Goal: Information Seeking & Learning: Learn about a topic

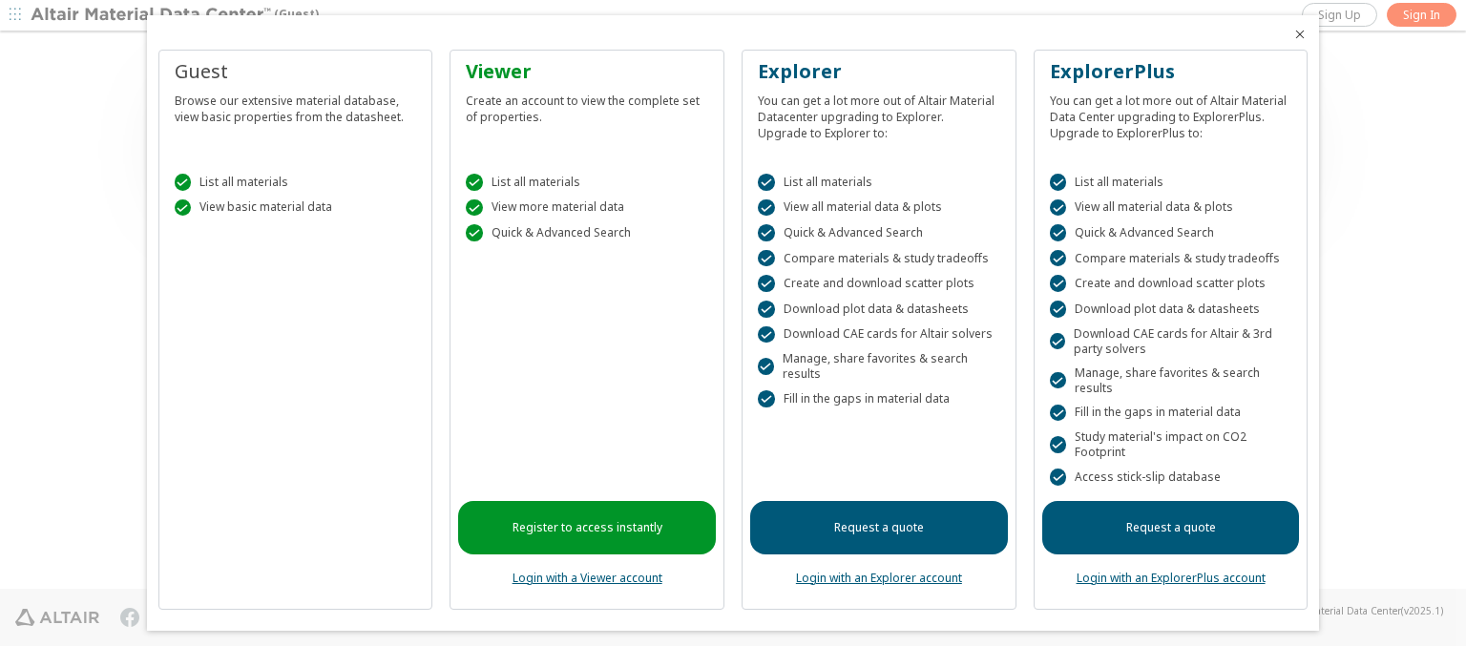
click at [1292, 34] on icon "Close" at bounding box center [1299, 34] width 15 height 15
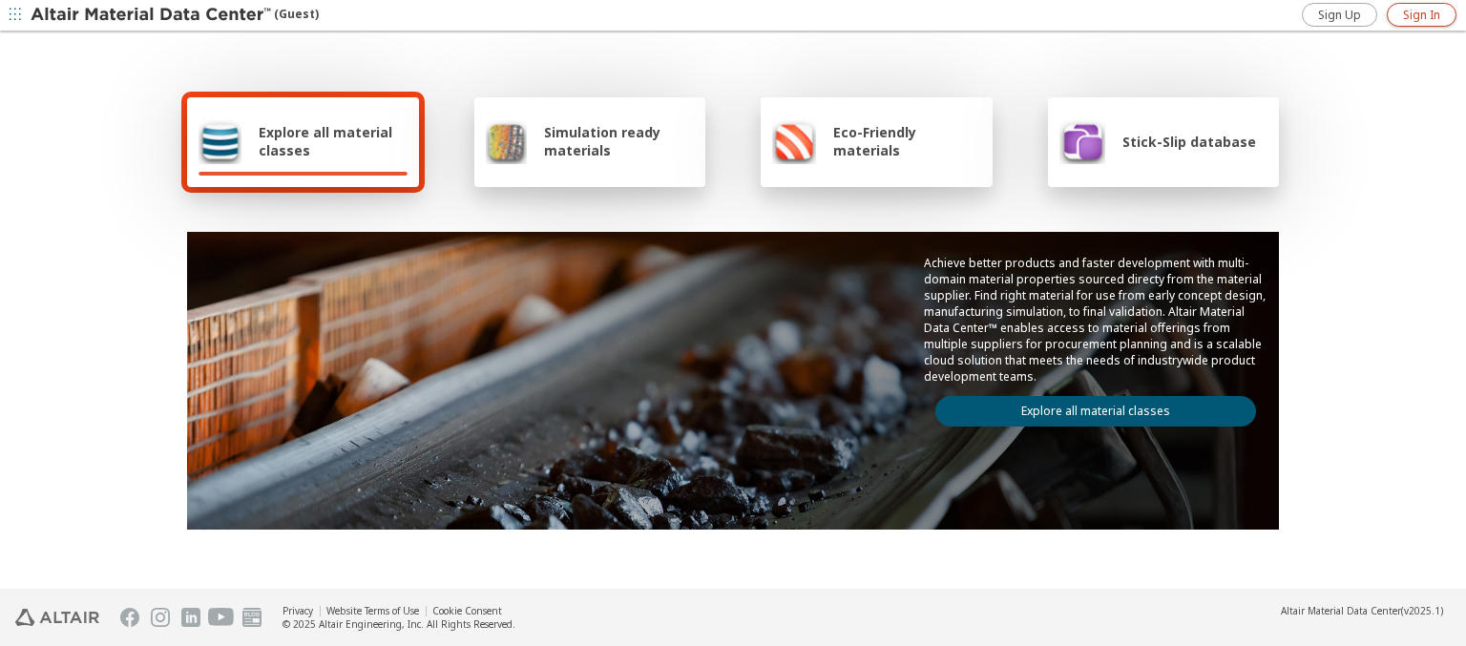
click at [1421, 14] on span "Sign In" at bounding box center [1421, 15] width 37 height 15
click at [152, 15] on img at bounding box center [152, 15] width 243 height 19
click at [325, 141] on span "Explore all material classes" at bounding box center [333, 141] width 149 height 36
click at [1088, 407] on link "Explore all material classes" at bounding box center [1095, 411] width 321 height 31
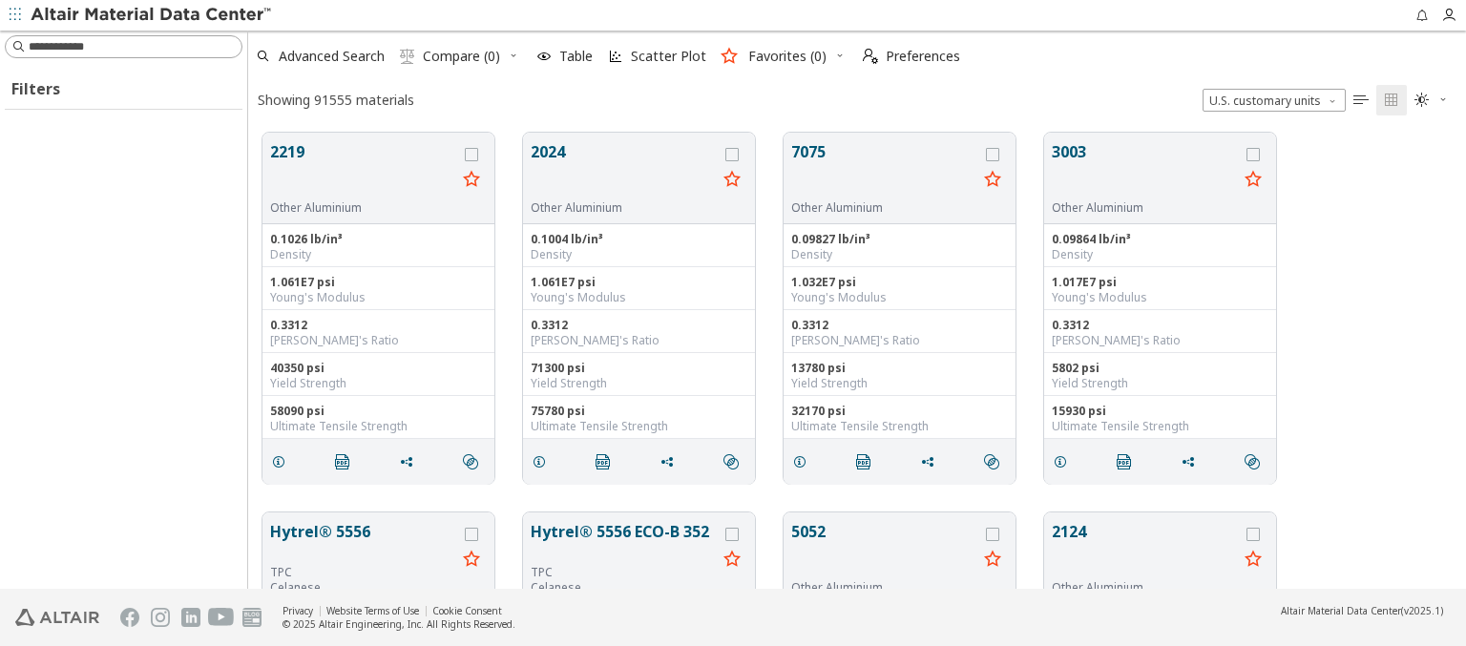
scroll to position [456, 1203]
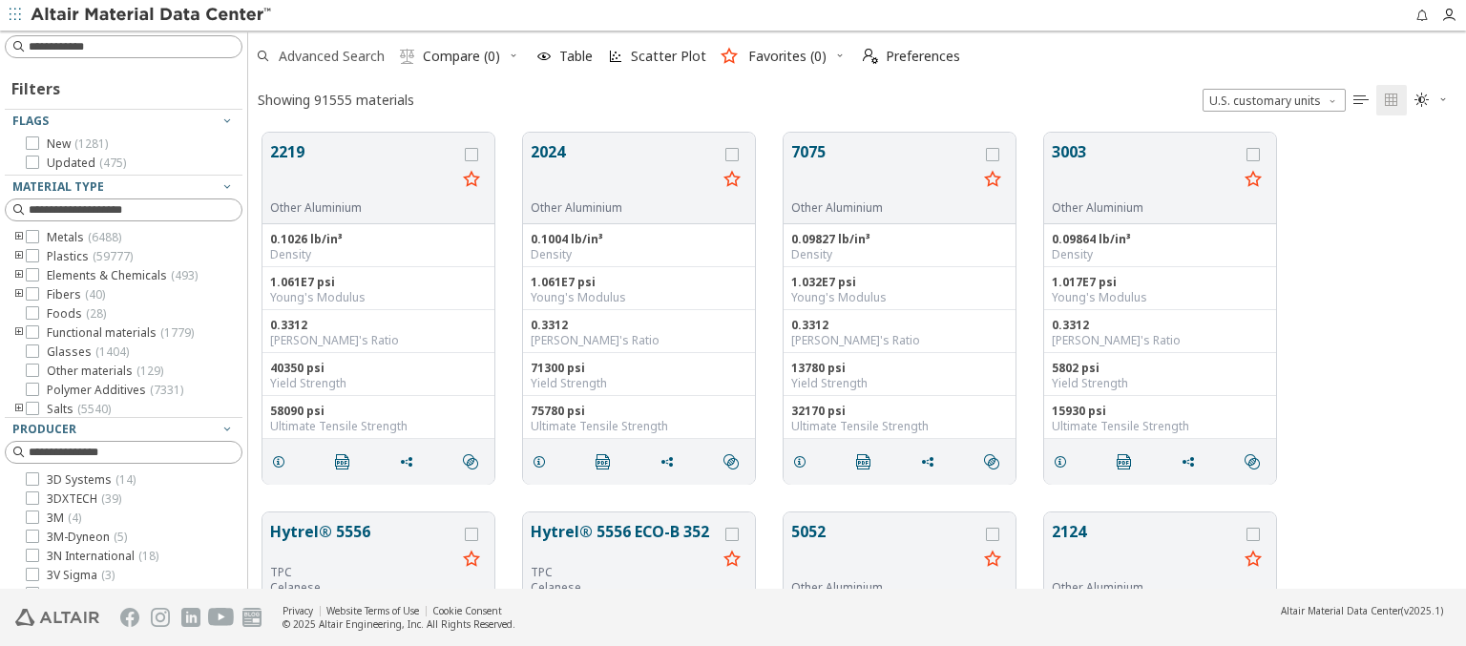
click at [332, 56] on span "Advanced Search" at bounding box center [332, 56] width 106 height 13
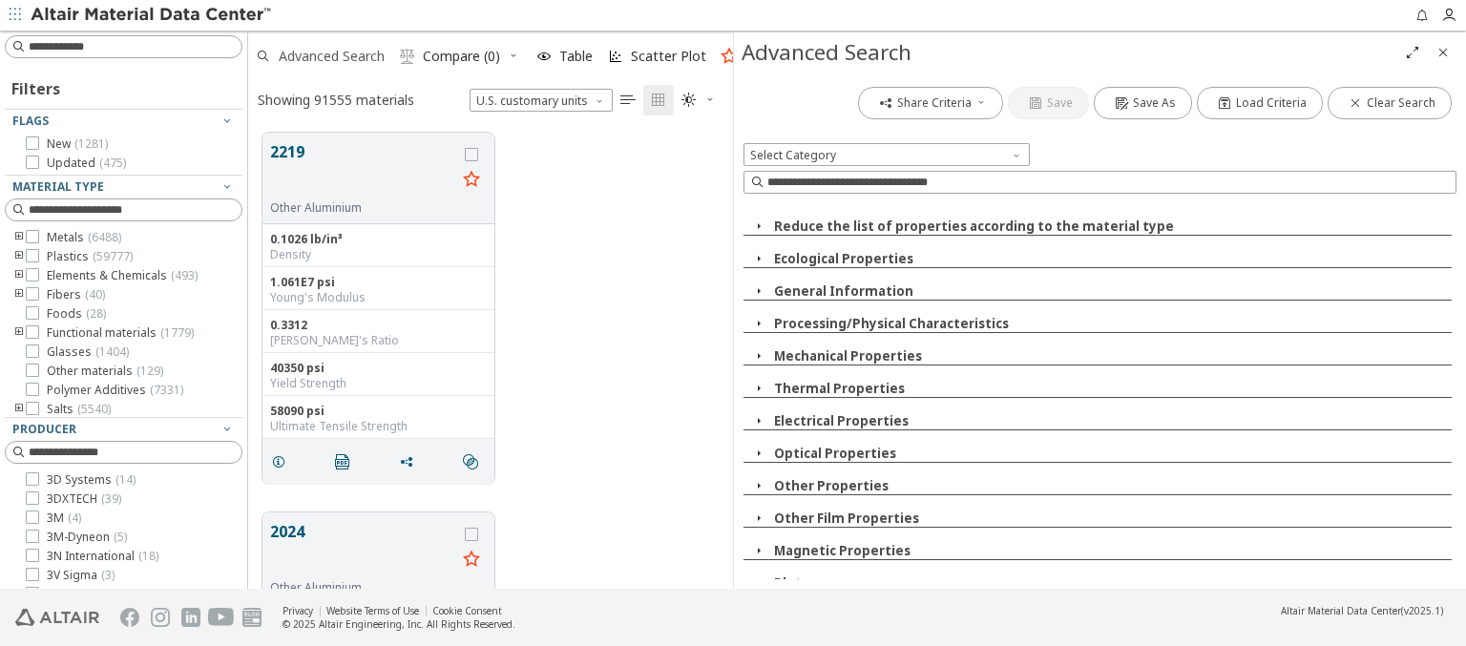
scroll to position [456, 470]
click at [758, 258] on icon "button" at bounding box center [758, 258] width 15 height 15
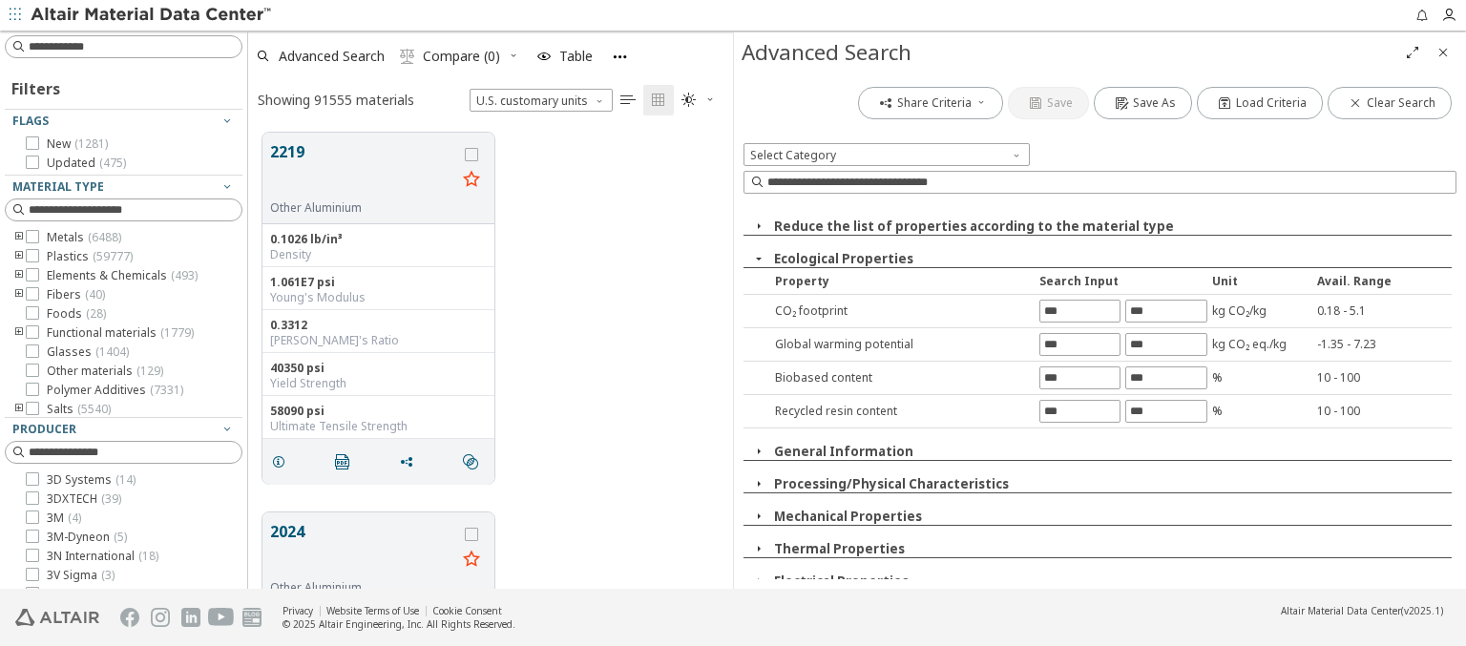
click at [886, 482] on button "Processing/Physical Characteristics" at bounding box center [891, 483] width 235 height 17
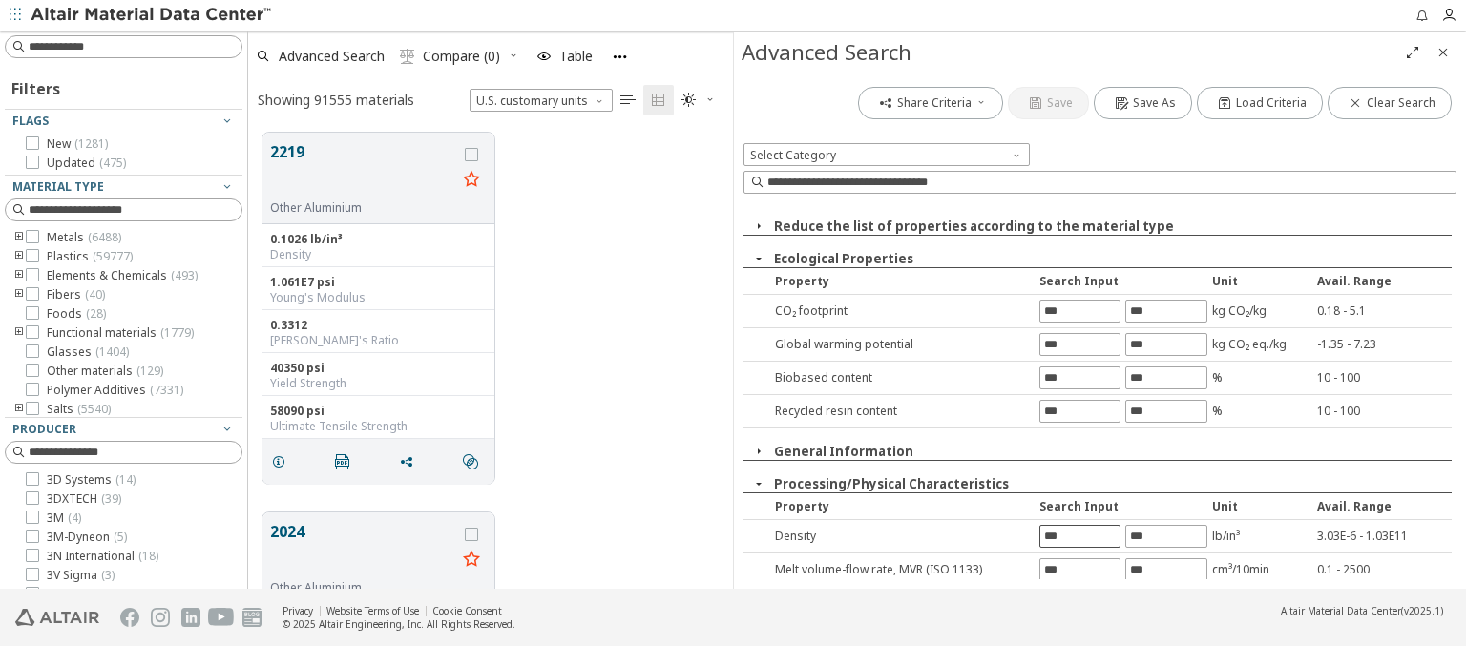
click at [1073, 534] on input "text" at bounding box center [1079, 536] width 79 height 21
type input "********"
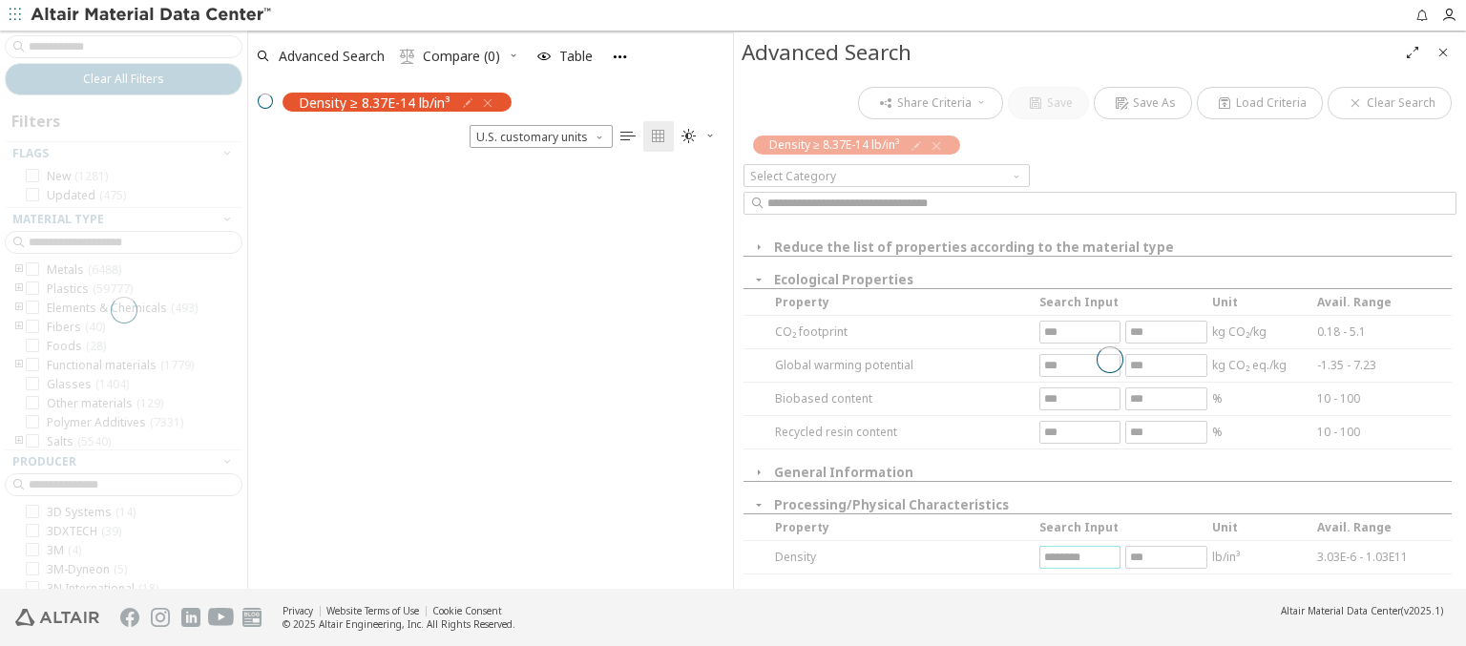
scroll to position [423, 470]
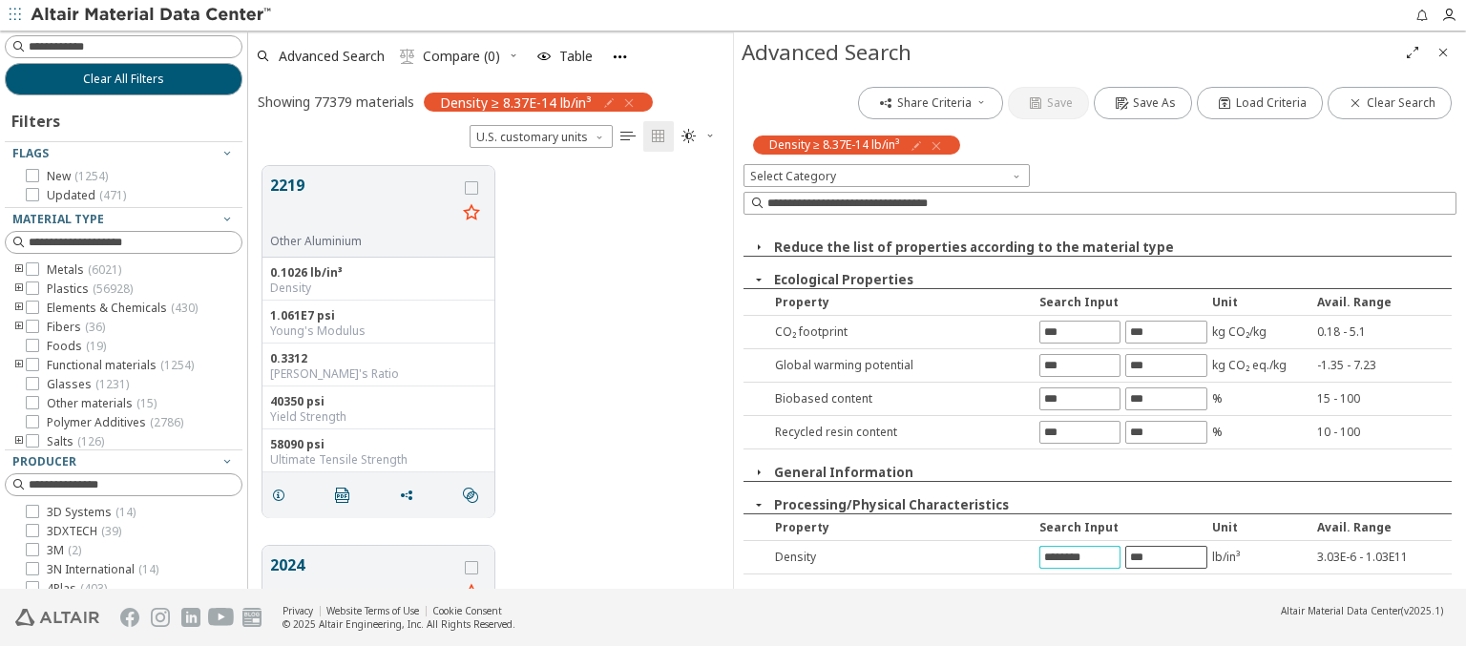
click at [1157, 555] on input "text" at bounding box center [1165, 557] width 79 height 21
type input "****"
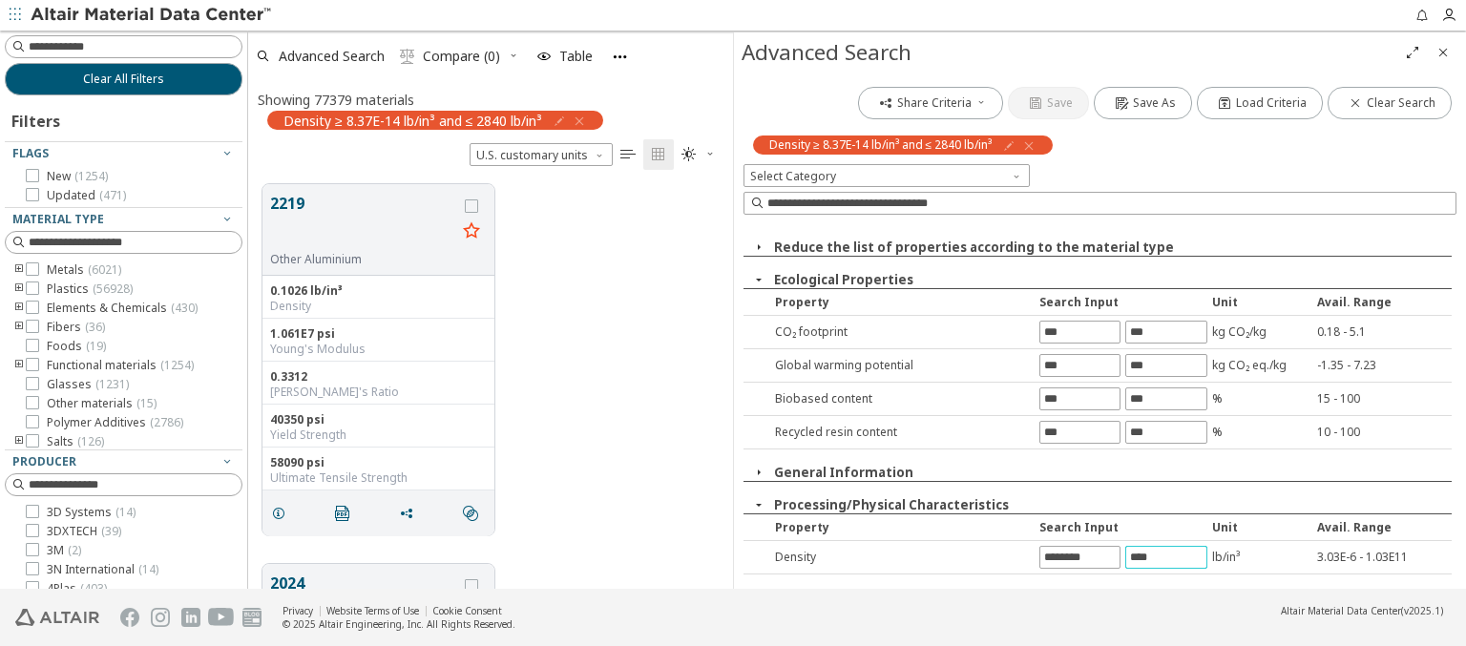
scroll to position [0, 0]
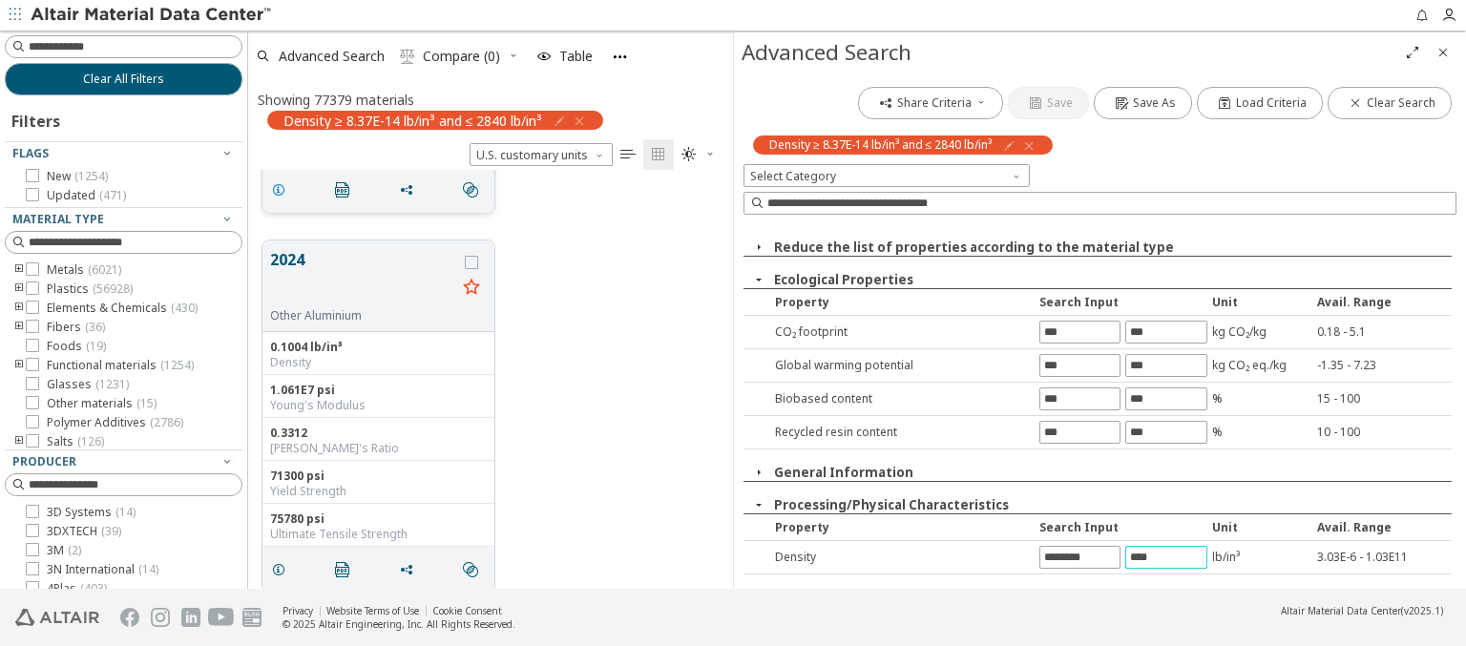
click at [282, 187] on icon "grid" at bounding box center [278, 189] width 15 height 15
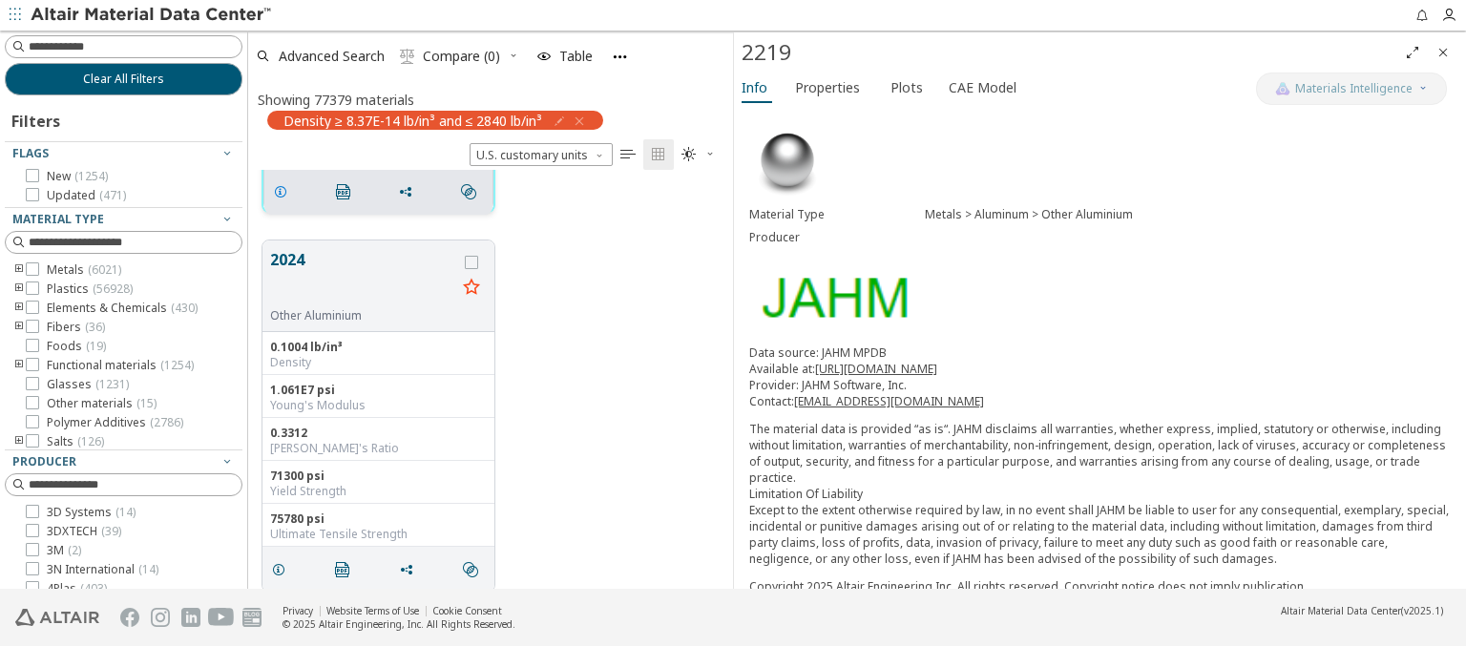
scroll to position [325, 0]
click at [826, 87] on span "Properties" at bounding box center [827, 88] width 65 height 31
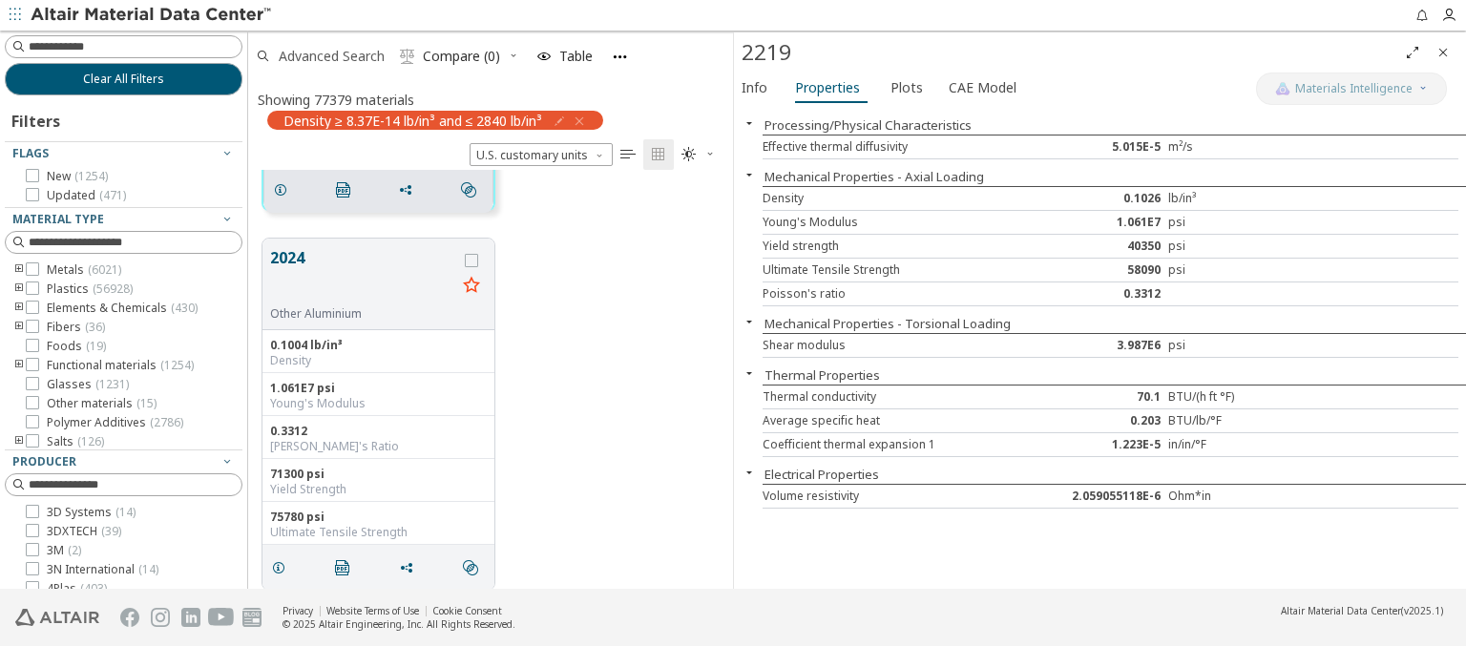
click at [332, 55] on span "Advanced Search" at bounding box center [332, 56] width 106 height 13
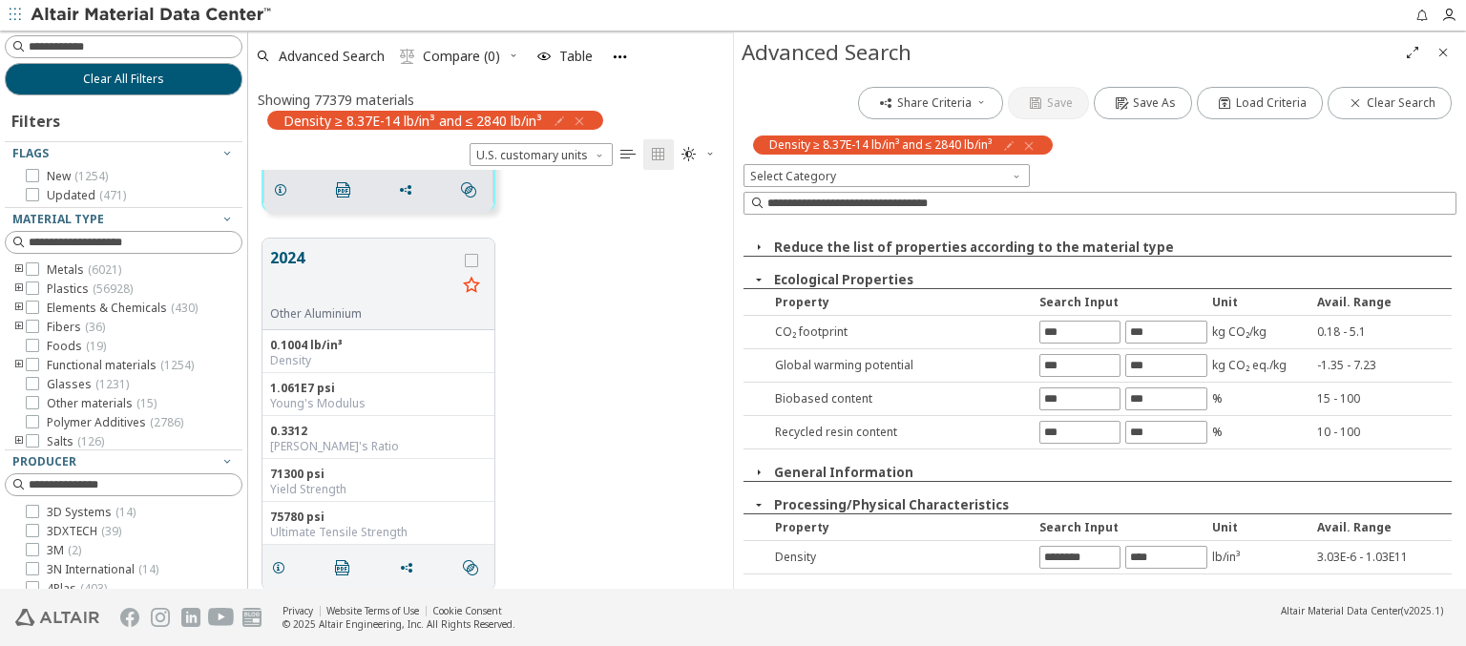
click at [1032, 145] on icon "button" at bounding box center [1028, 145] width 15 height 15
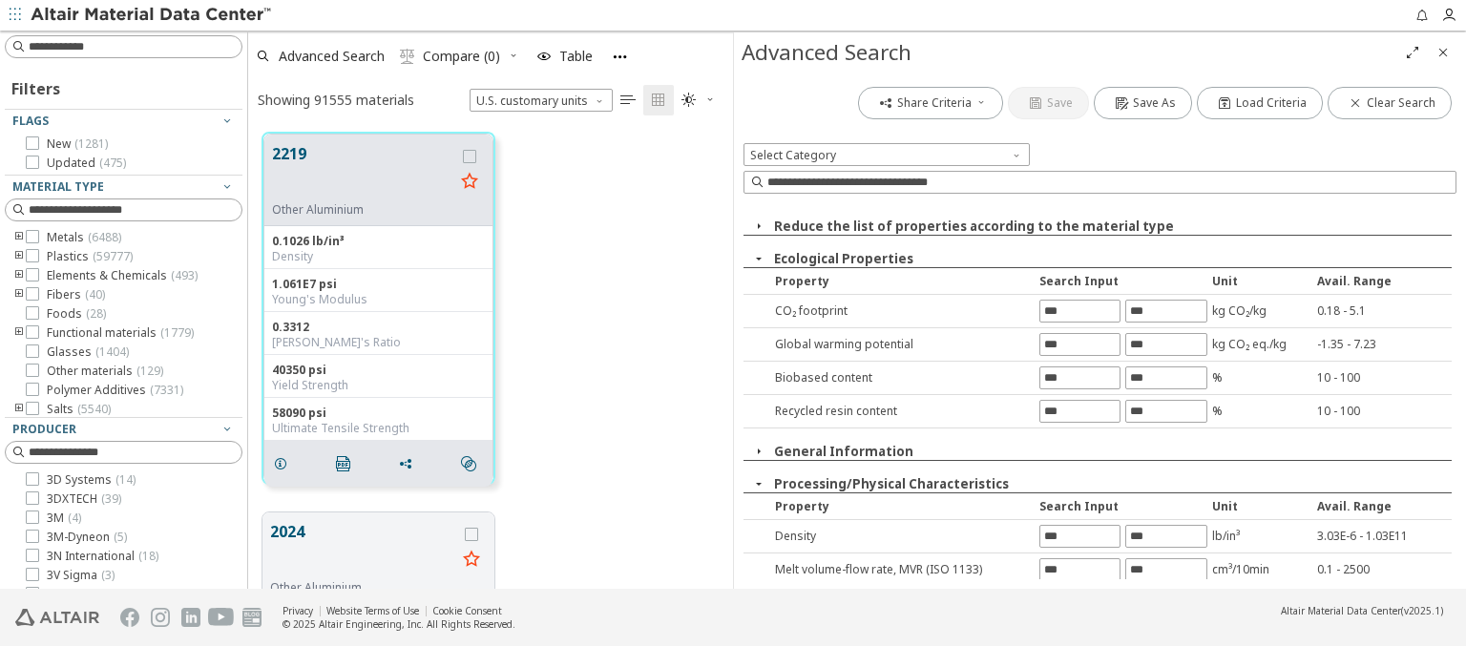
scroll to position [456, 470]
click at [1073, 567] on input "text" at bounding box center [1079, 569] width 79 height 21
type input "***"
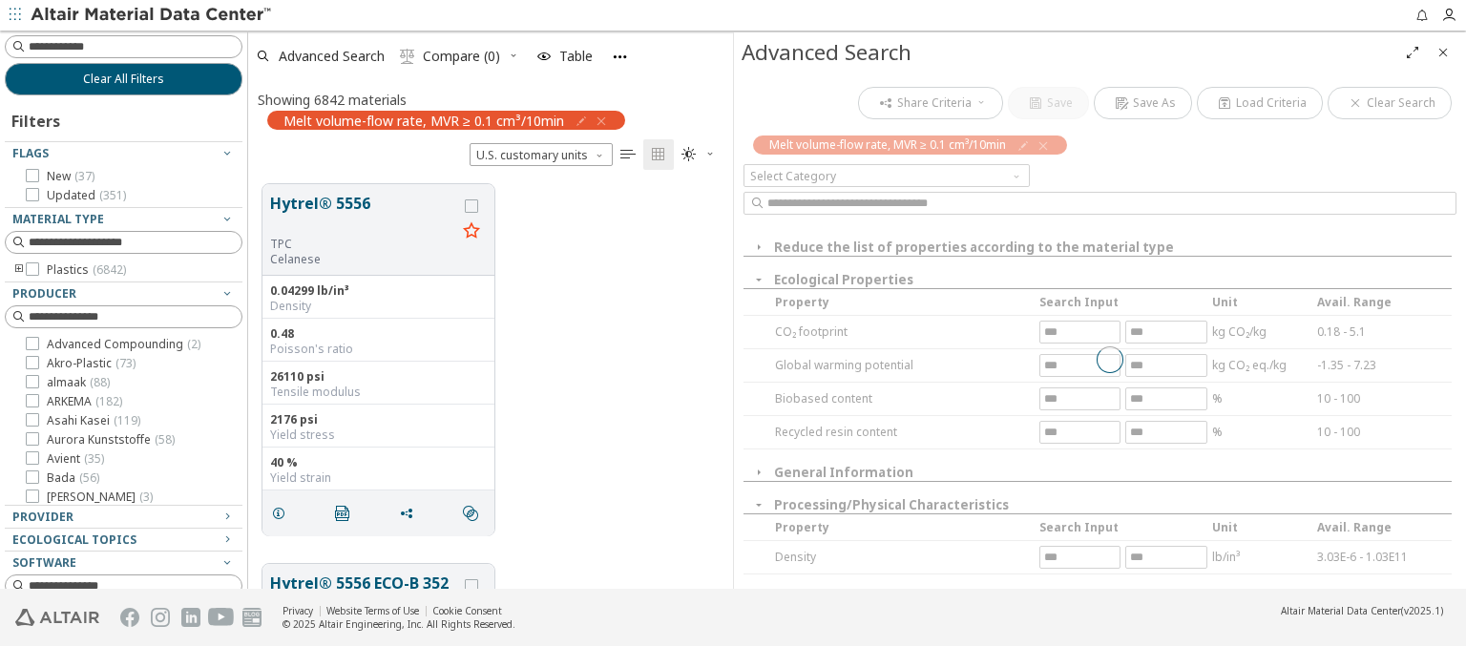
scroll to position [405, 470]
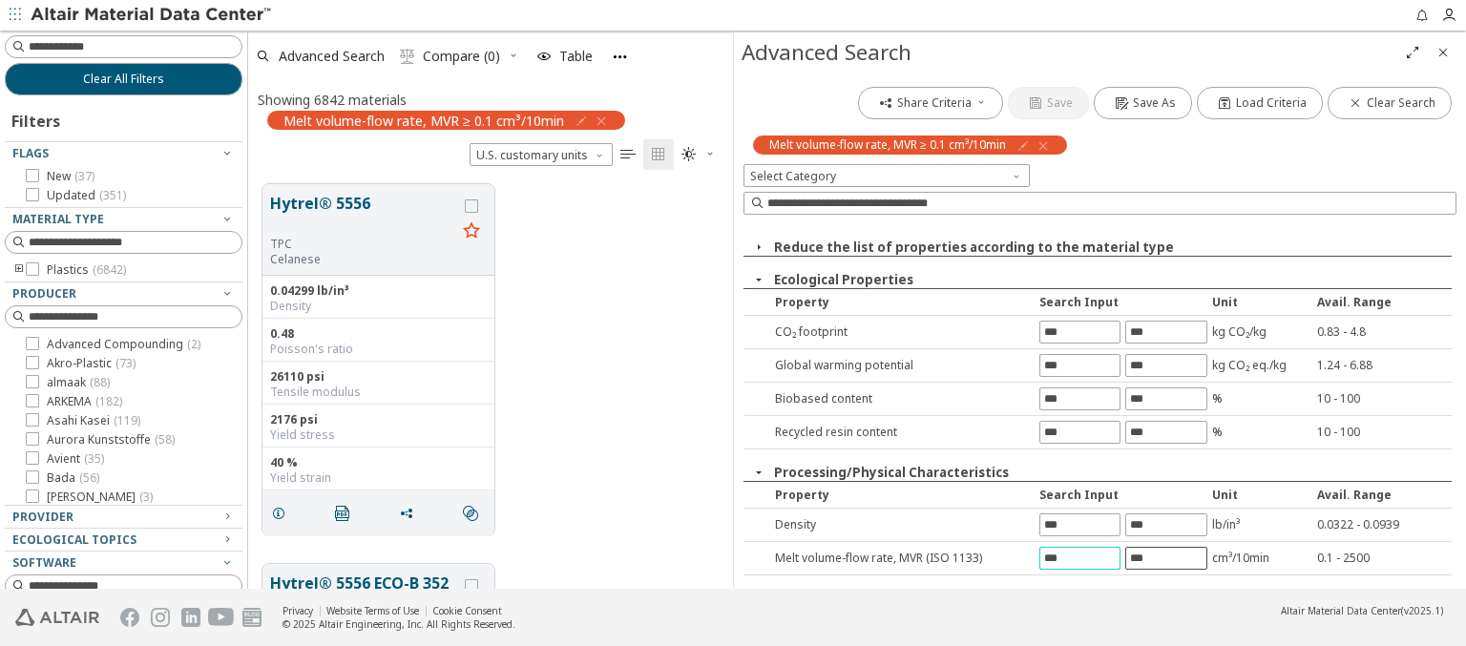
click at [1157, 555] on input "text" at bounding box center [1165, 558] width 79 height 21
type input "****"
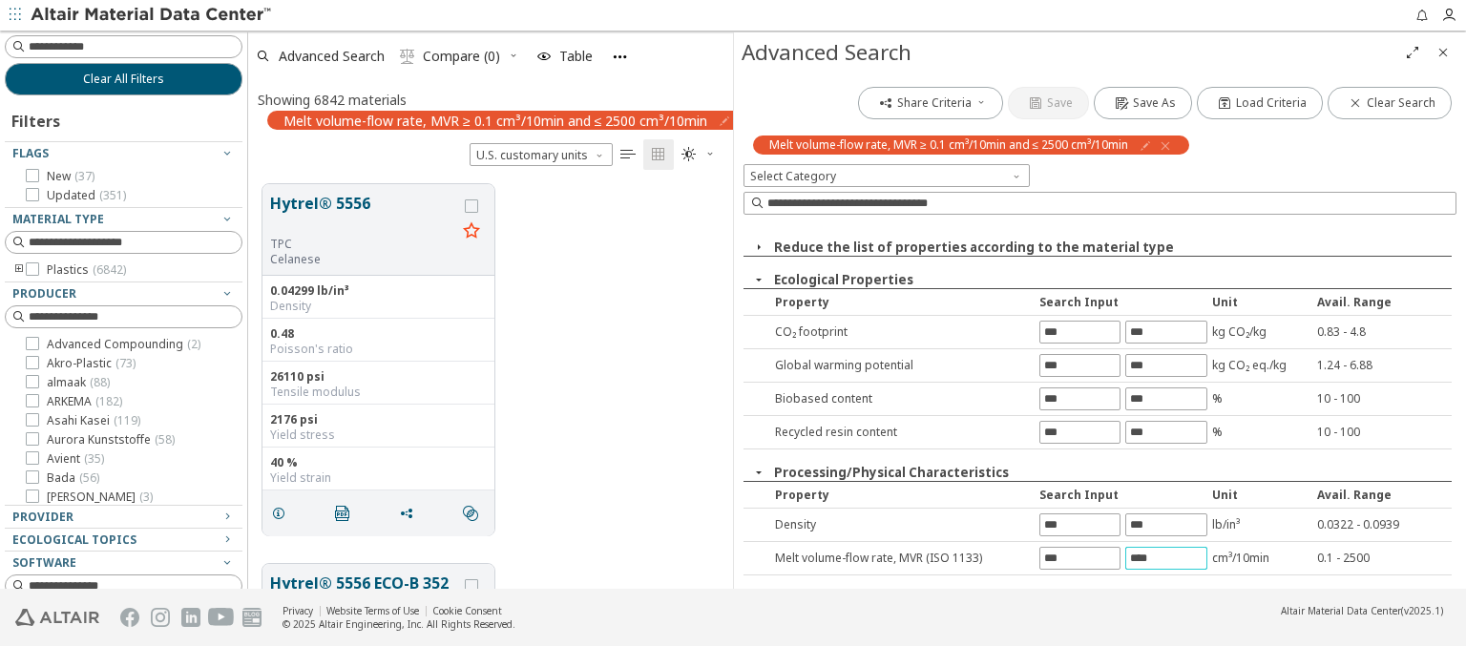
scroll to position [0, 0]
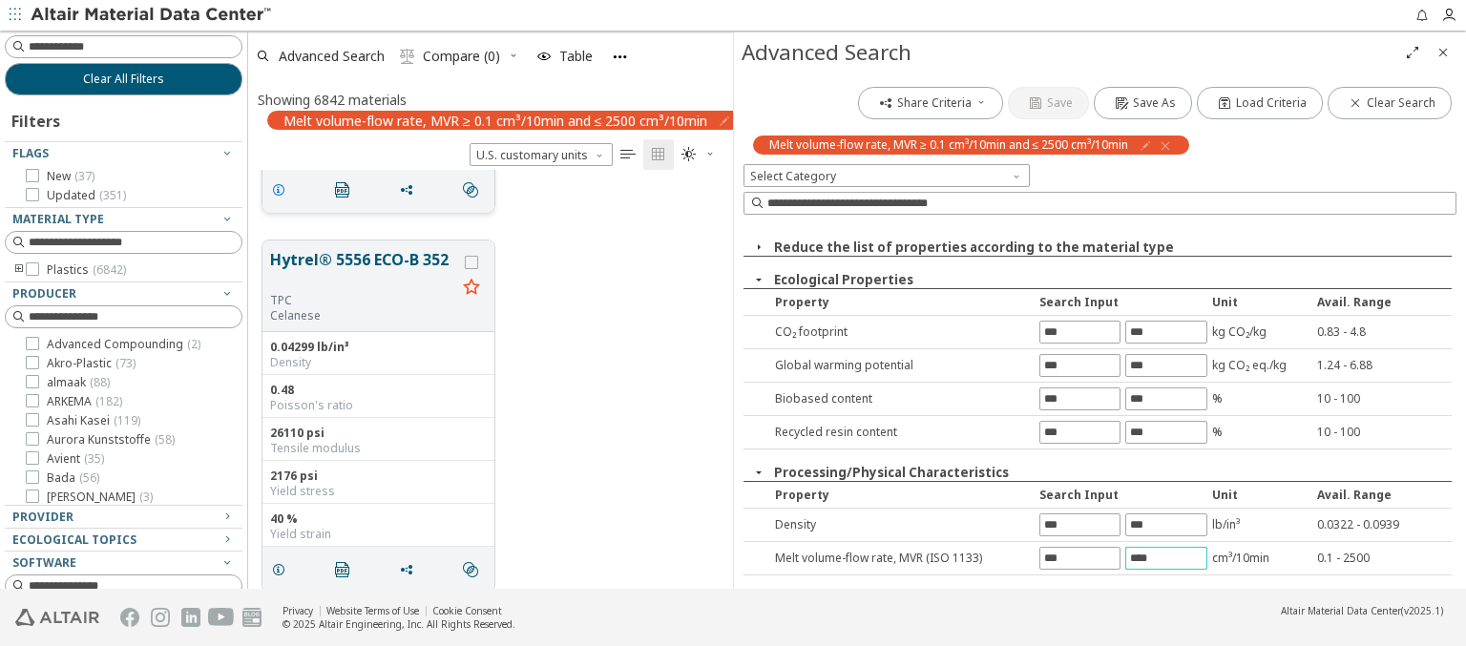
click at [282, 187] on icon "grid" at bounding box center [278, 189] width 15 height 15
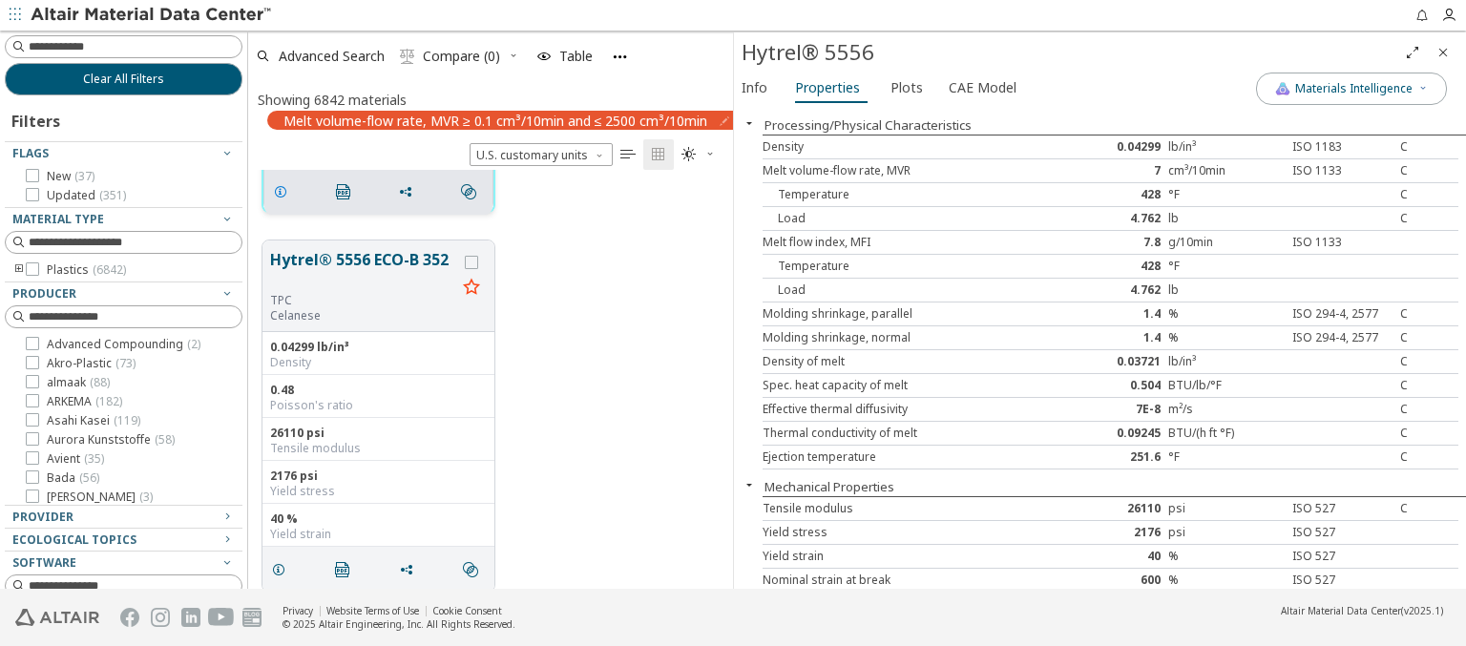
scroll to position [325, 0]
click at [826, 87] on span "Properties" at bounding box center [827, 88] width 65 height 31
click at [332, 55] on span "Advanced Search" at bounding box center [332, 56] width 106 height 13
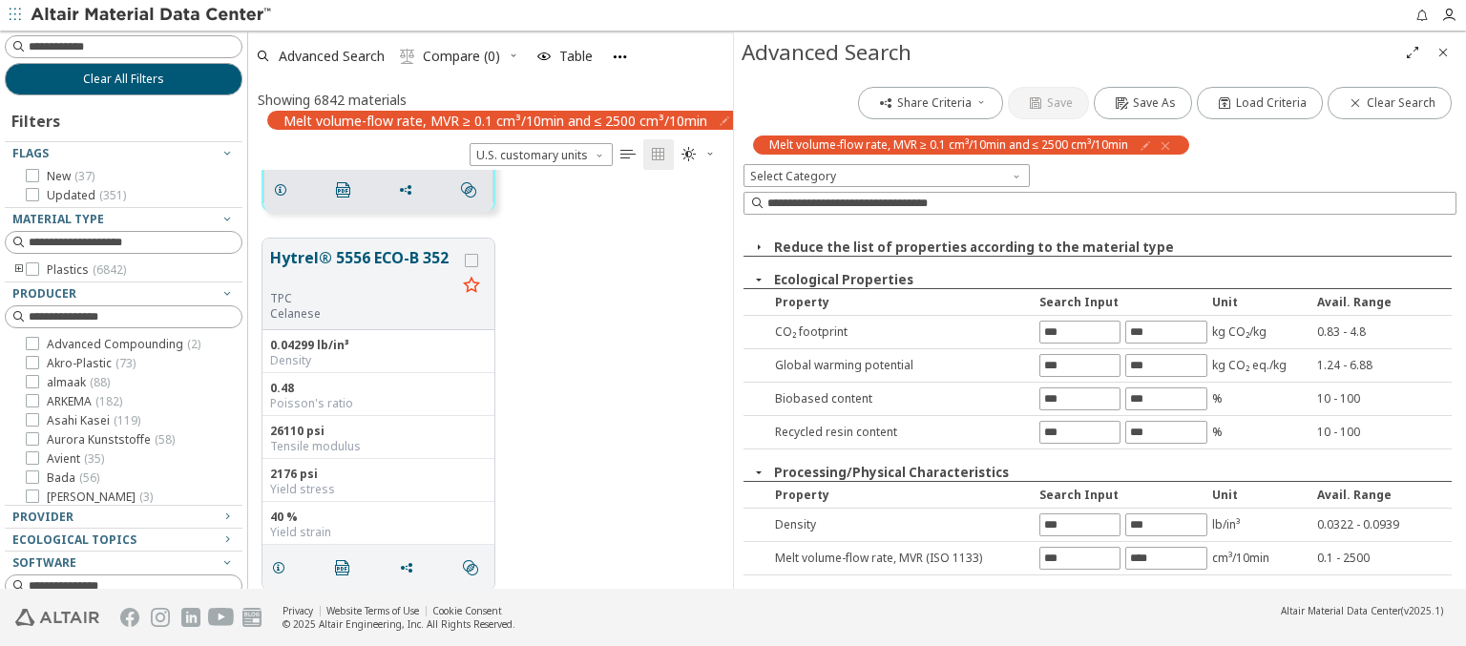
click at [1170, 145] on icon "button" at bounding box center [1165, 145] width 15 height 15
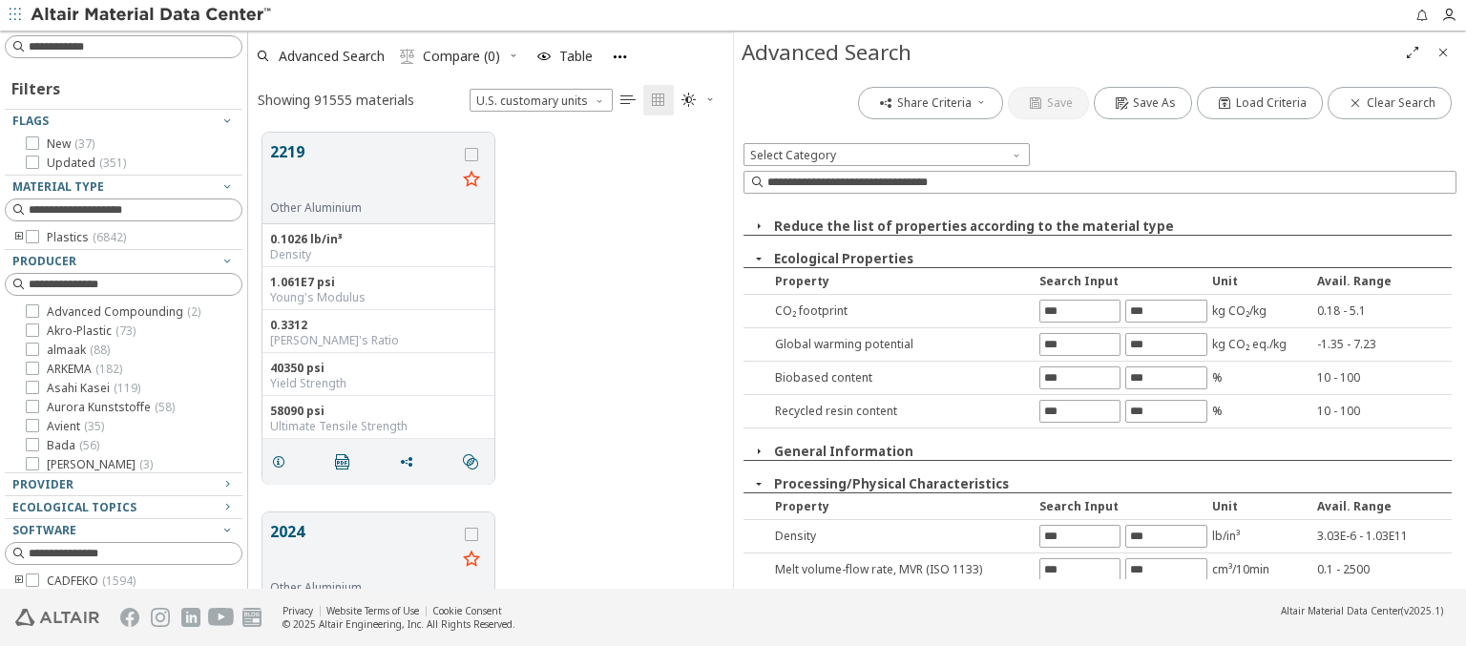
scroll to position [456, 470]
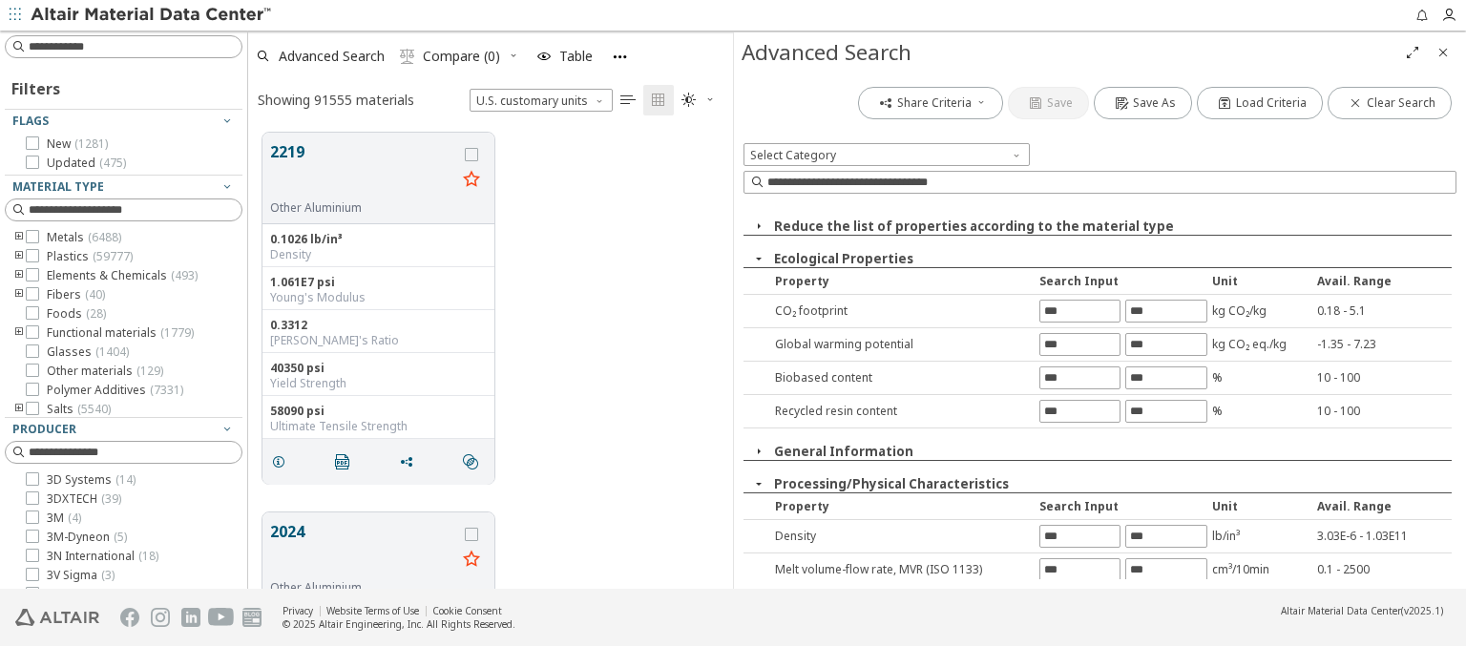
click at [1073, 593] on input "text" at bounding box center [1079, 603] width 79 height 21
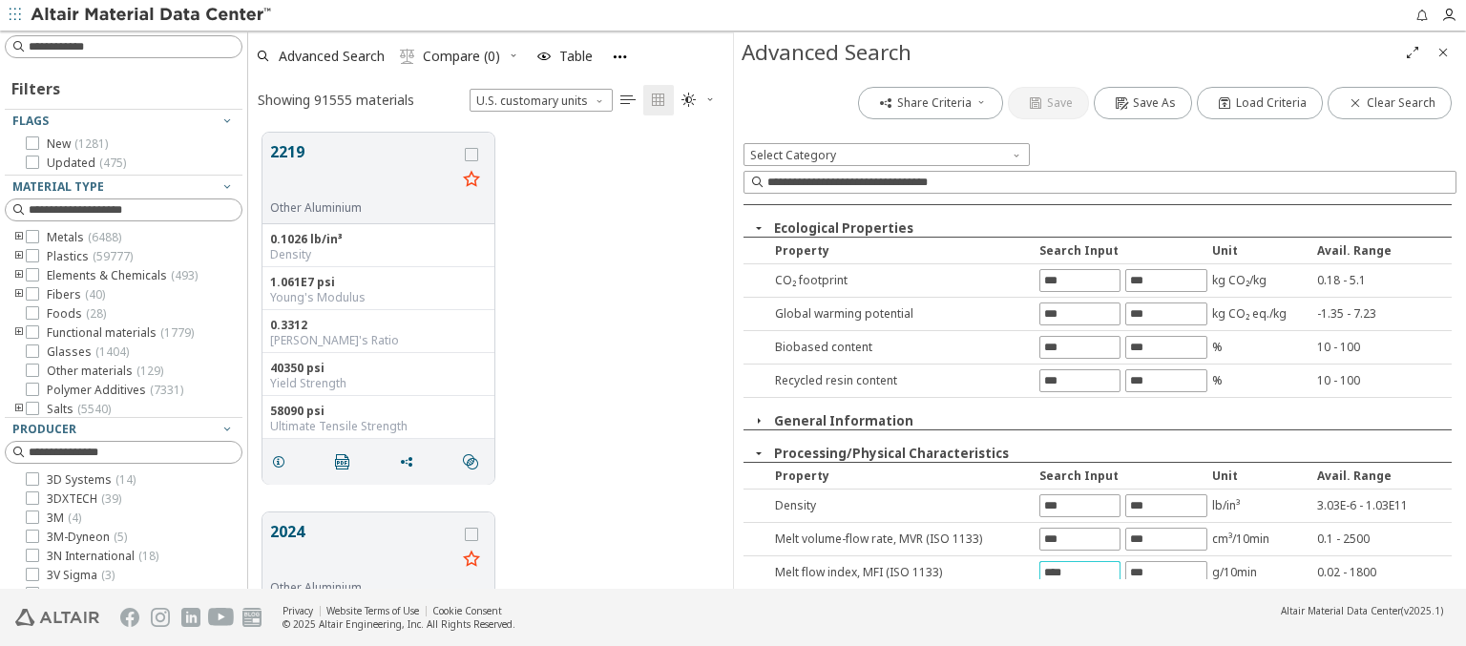
type input "****"
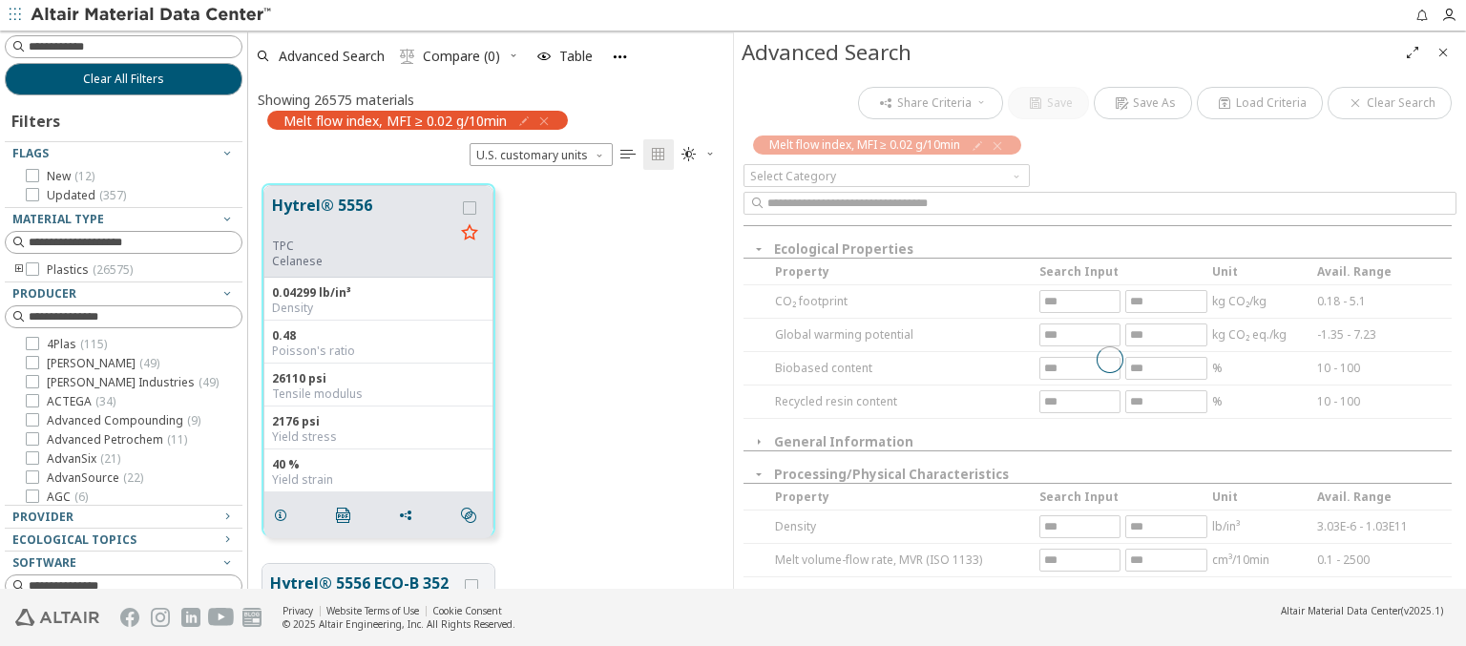
scroll to position [405, 470]
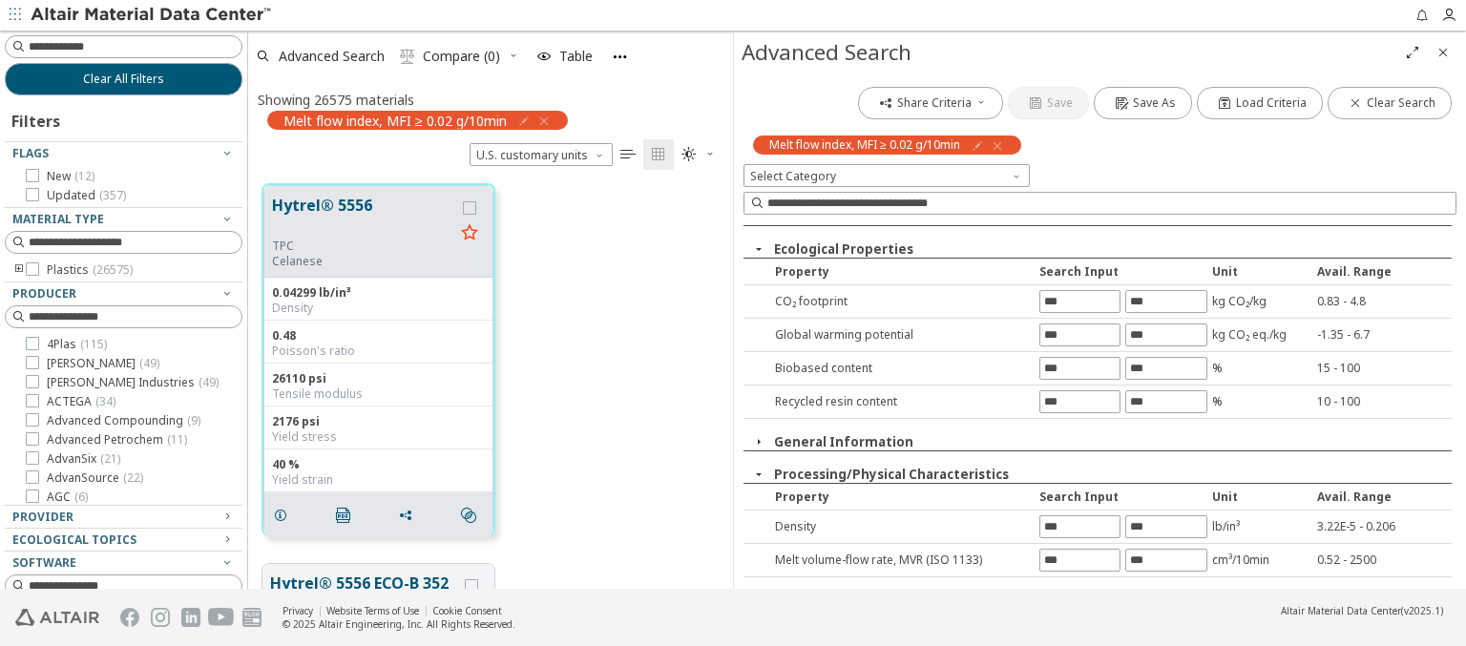
click at [1157, 583] on input "text" at bounding box center [1165, 593] width 79 height 21
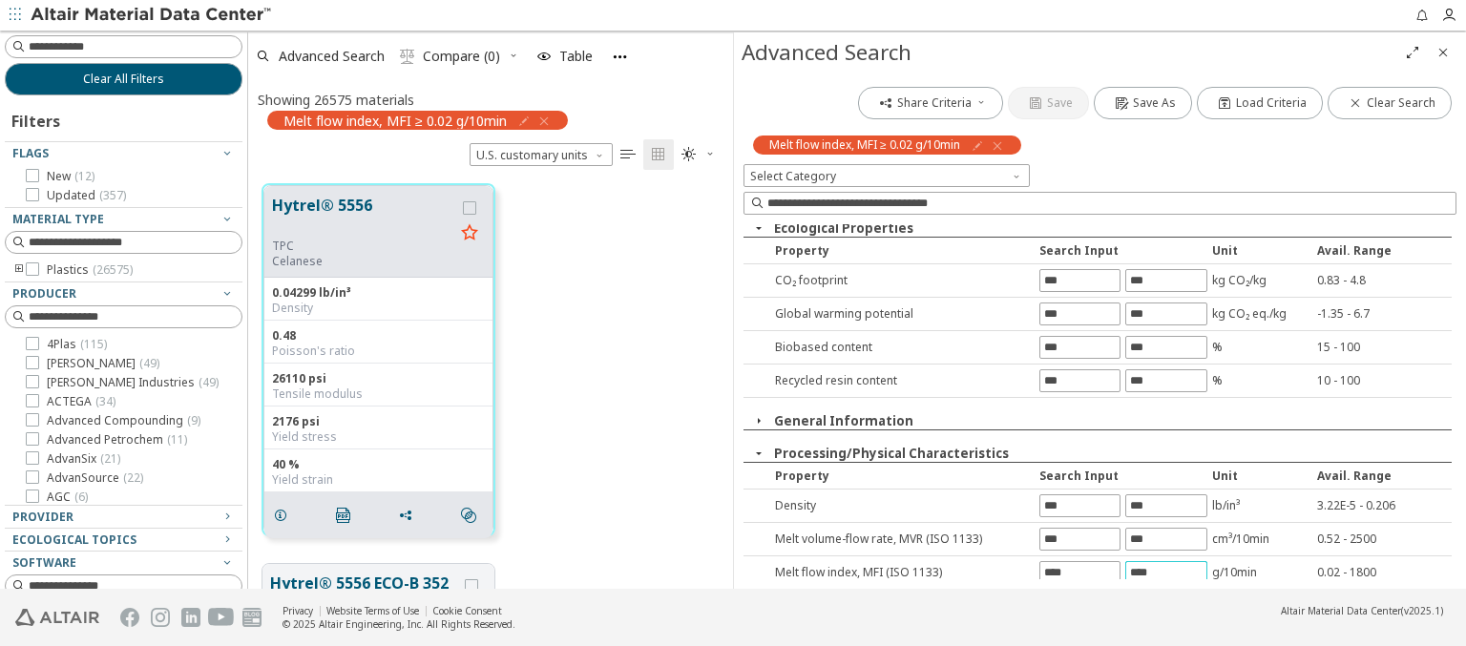
type input "****"
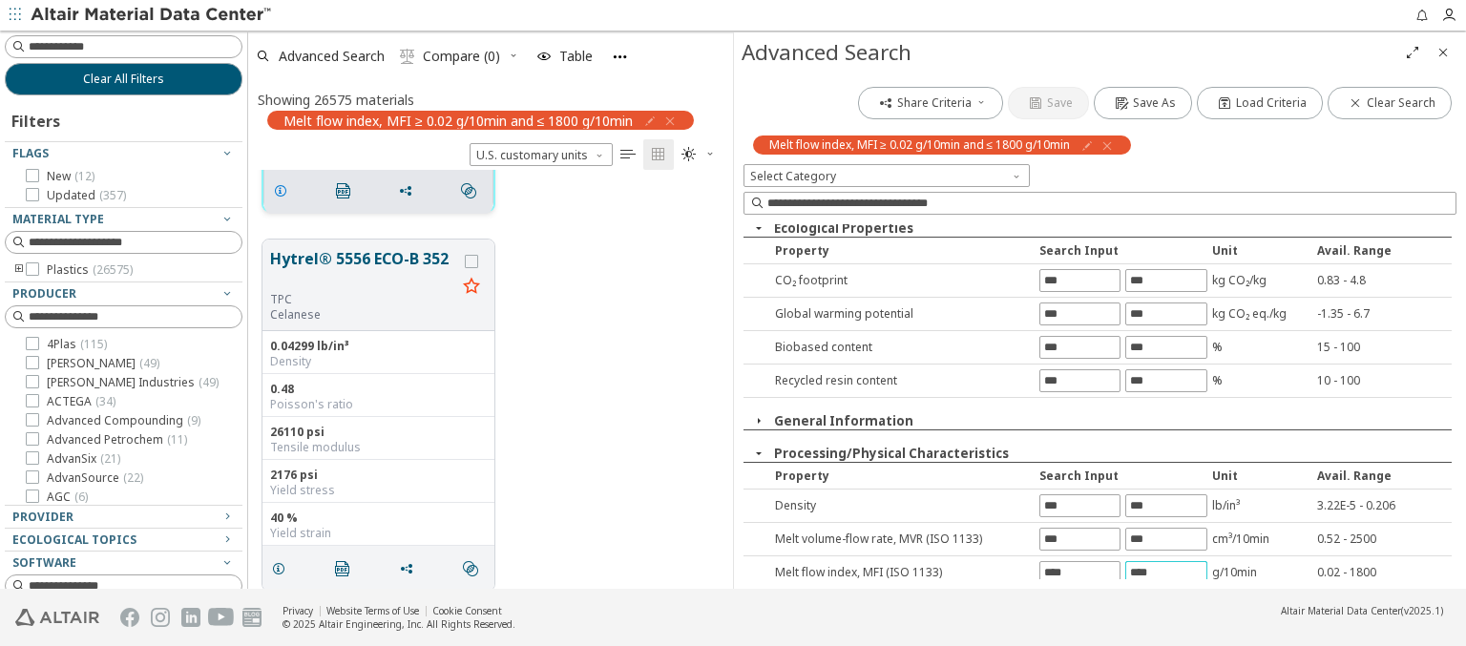
click at [283, 188] on icon "grid" at bounding box center [280, 190] width 15 height 15
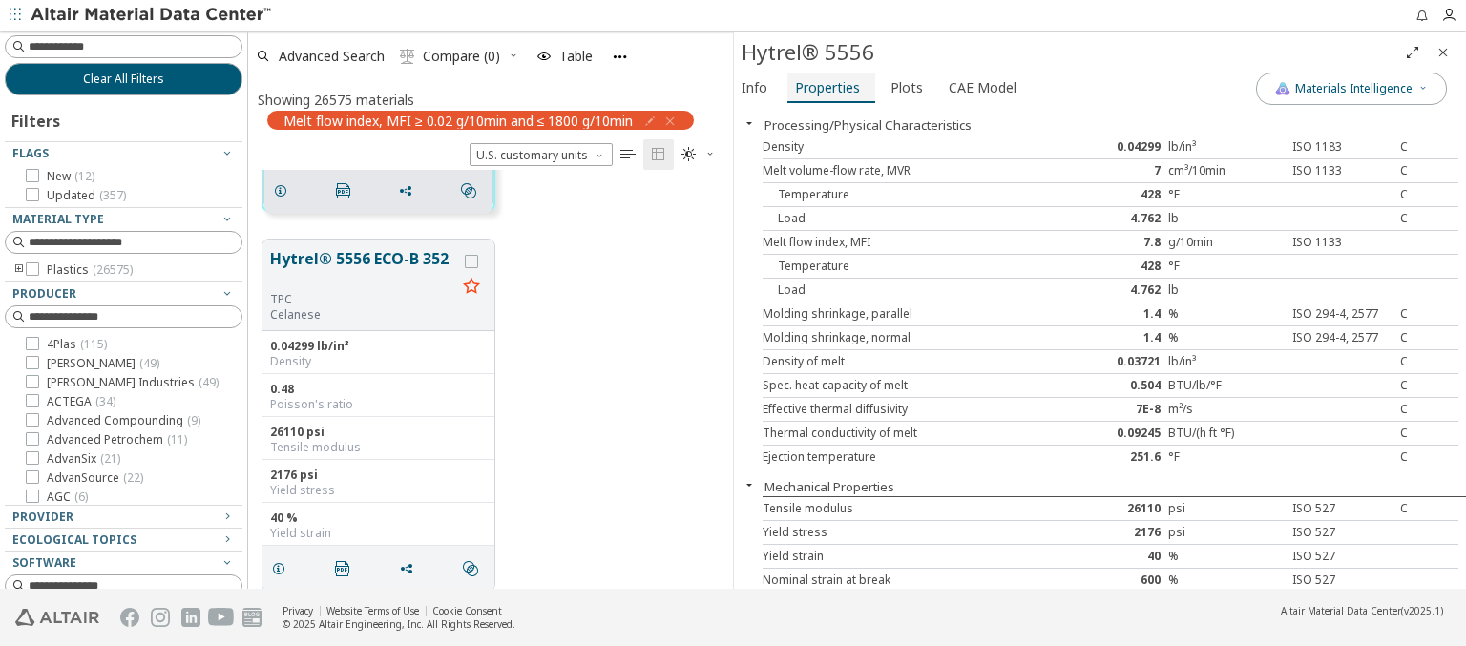
click at [826, 87] on span "Properties" at bounding box center [827, 88] width 65 height 31
click at [332, 55] on span "Advanced Search" at bounding box center [332, 56] width 106 height 13
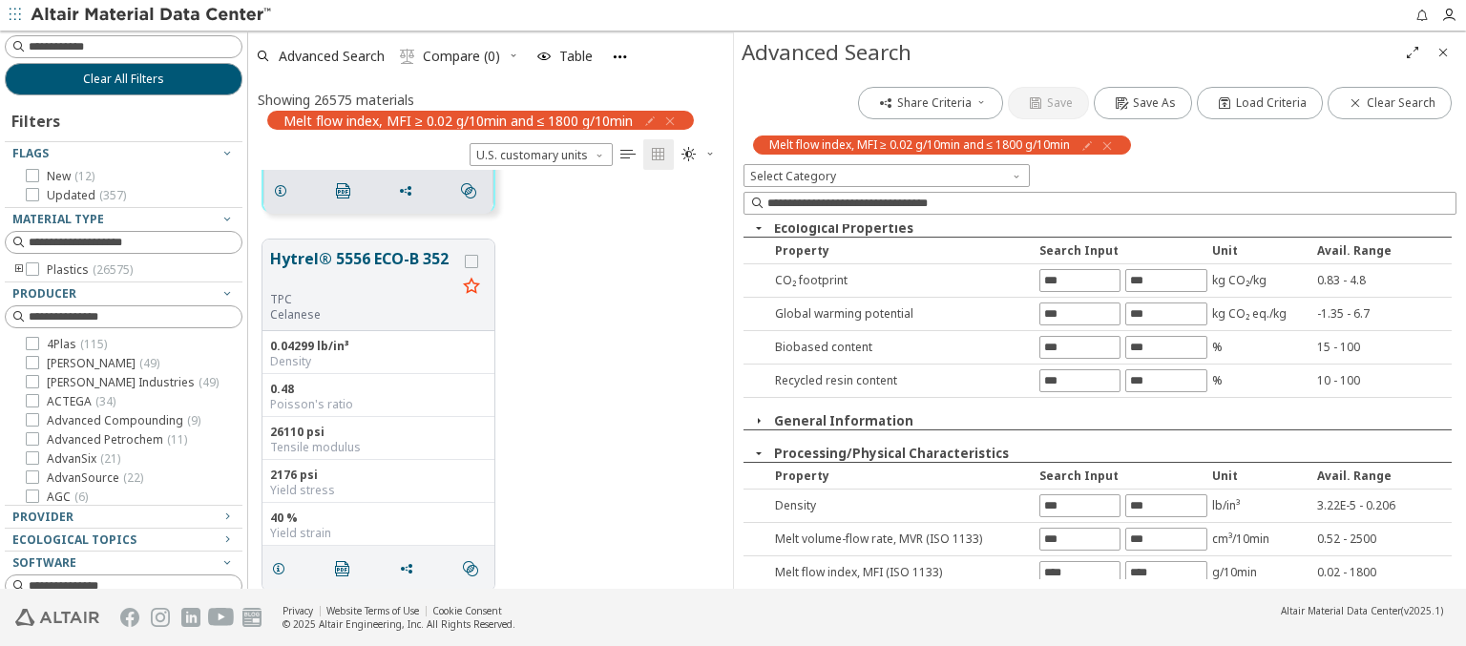
click at [1110, 145] on icon "button" at bounding box center [1106, 145] width 15 height 15
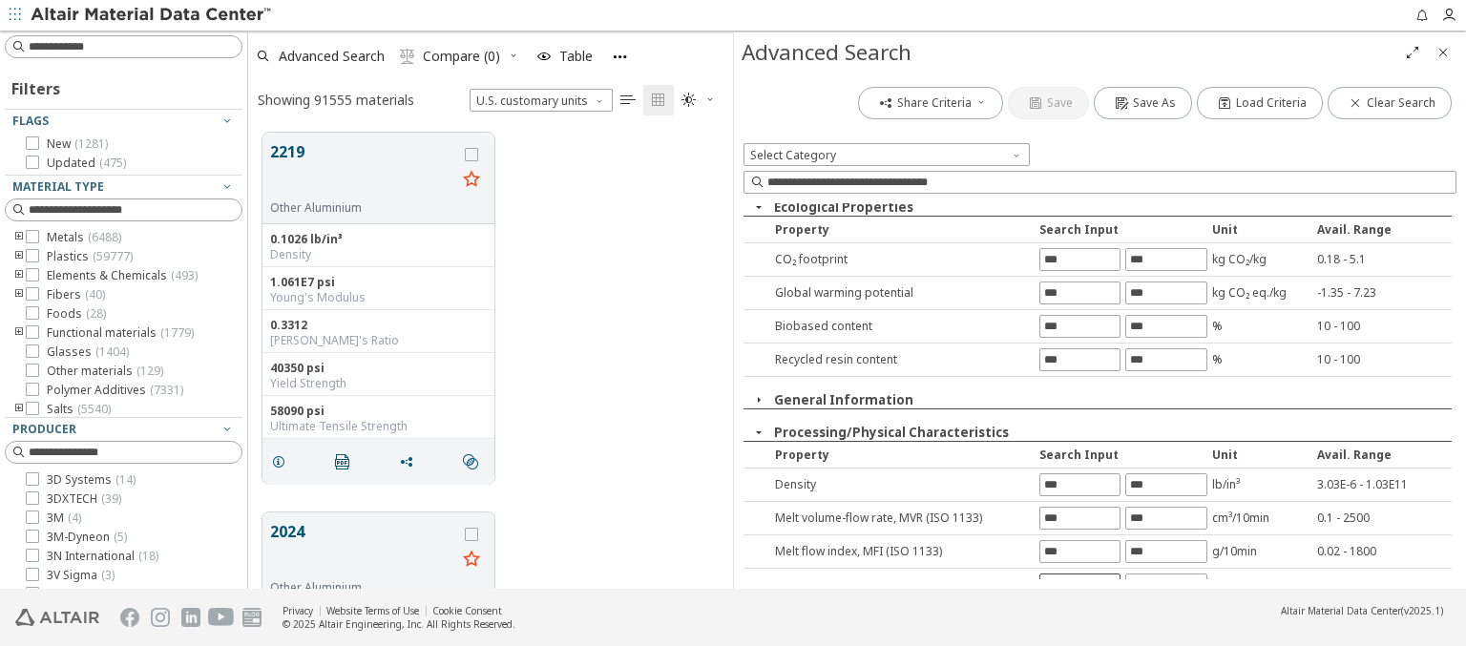
click at [1073, 575] on input "text" at bounding box center [1079, 585] width 79 height 21
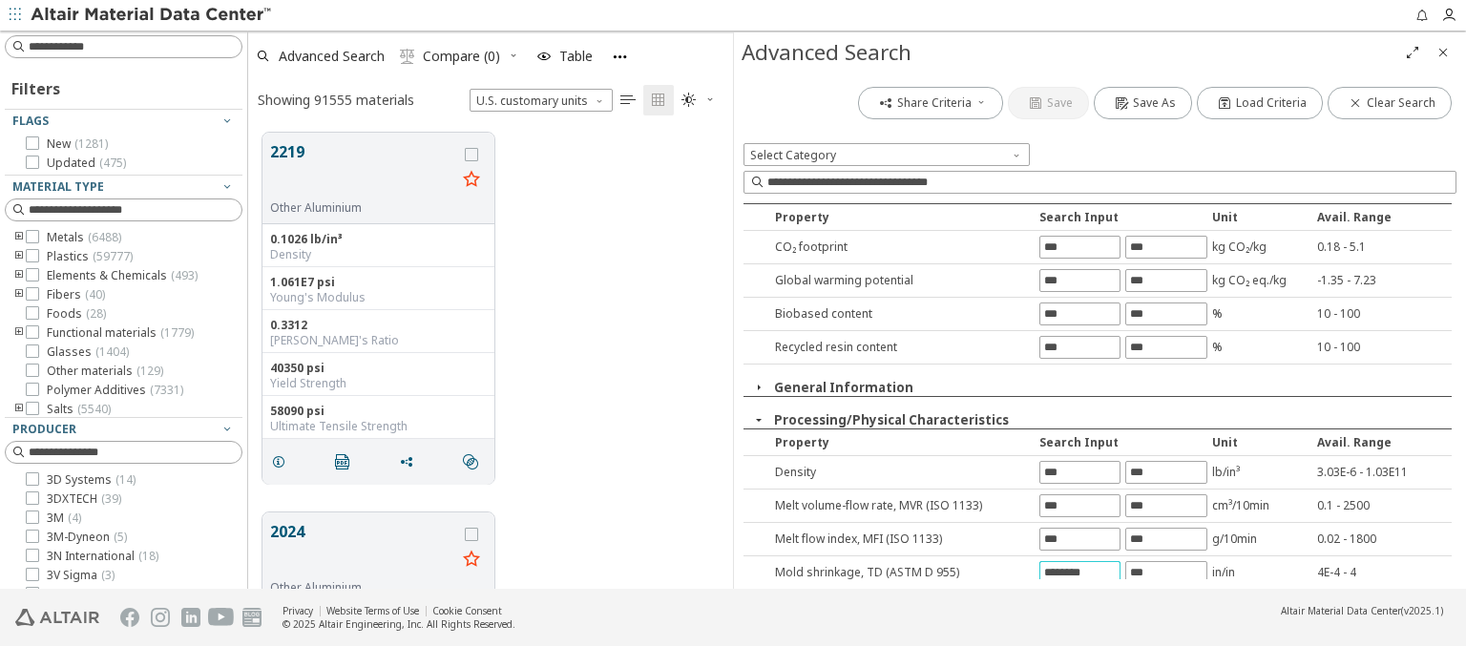
type input "********"
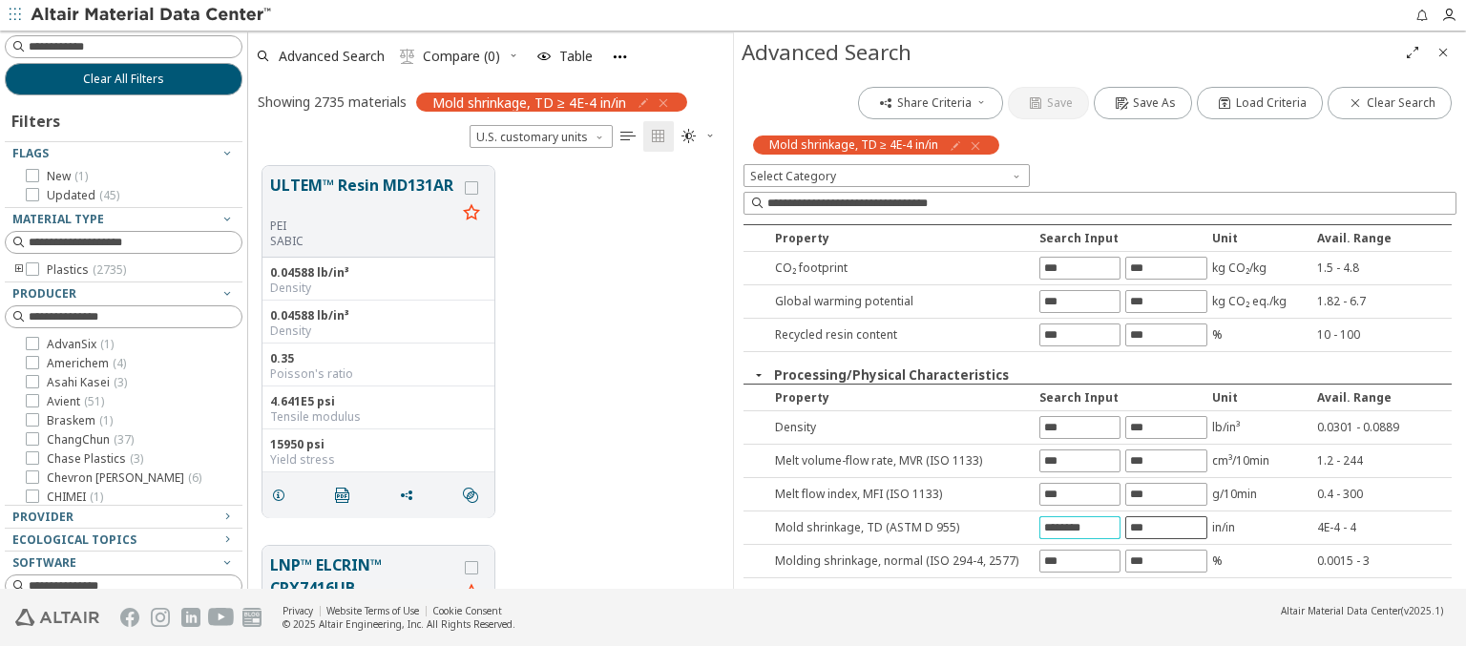
click at [1157, 524] on input "text" at bounding box center [1165, 527] width 79 height 21
type input "*"
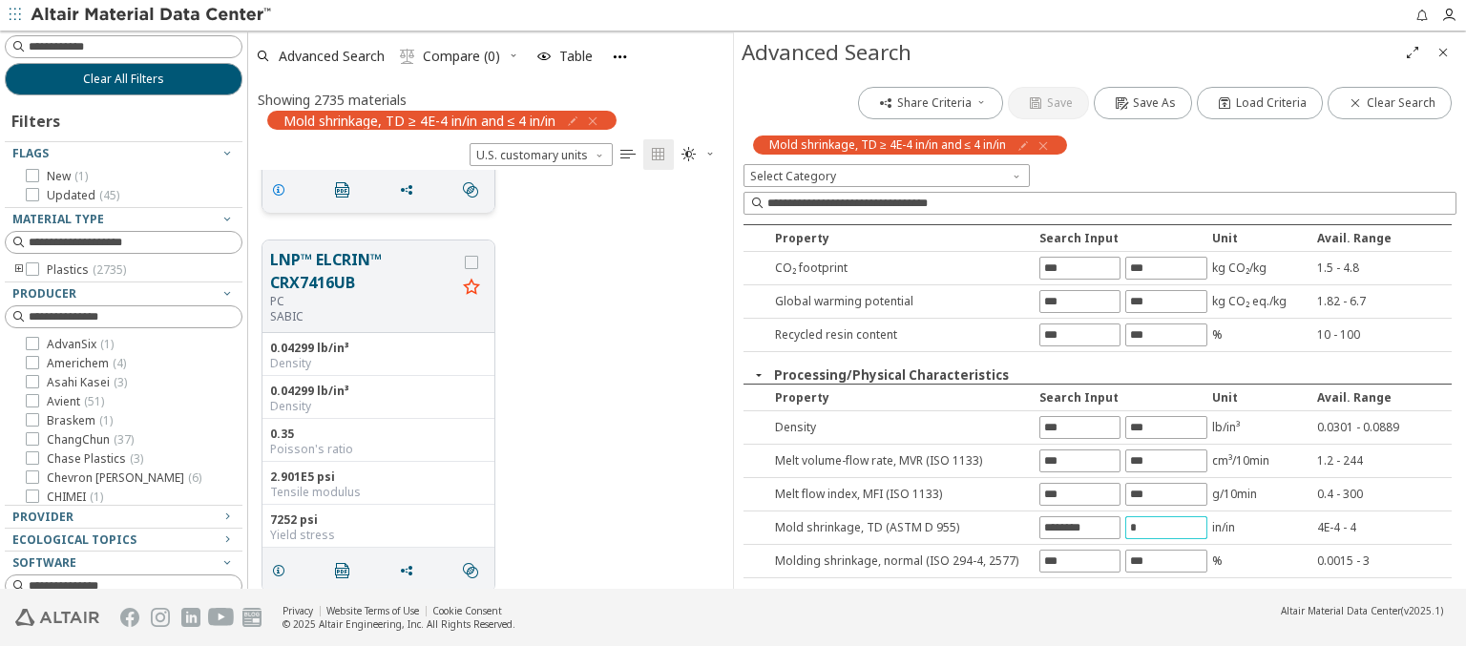
click at [282, 187] on icon "grid" at bounding box center [278, 189] width 15 height 15
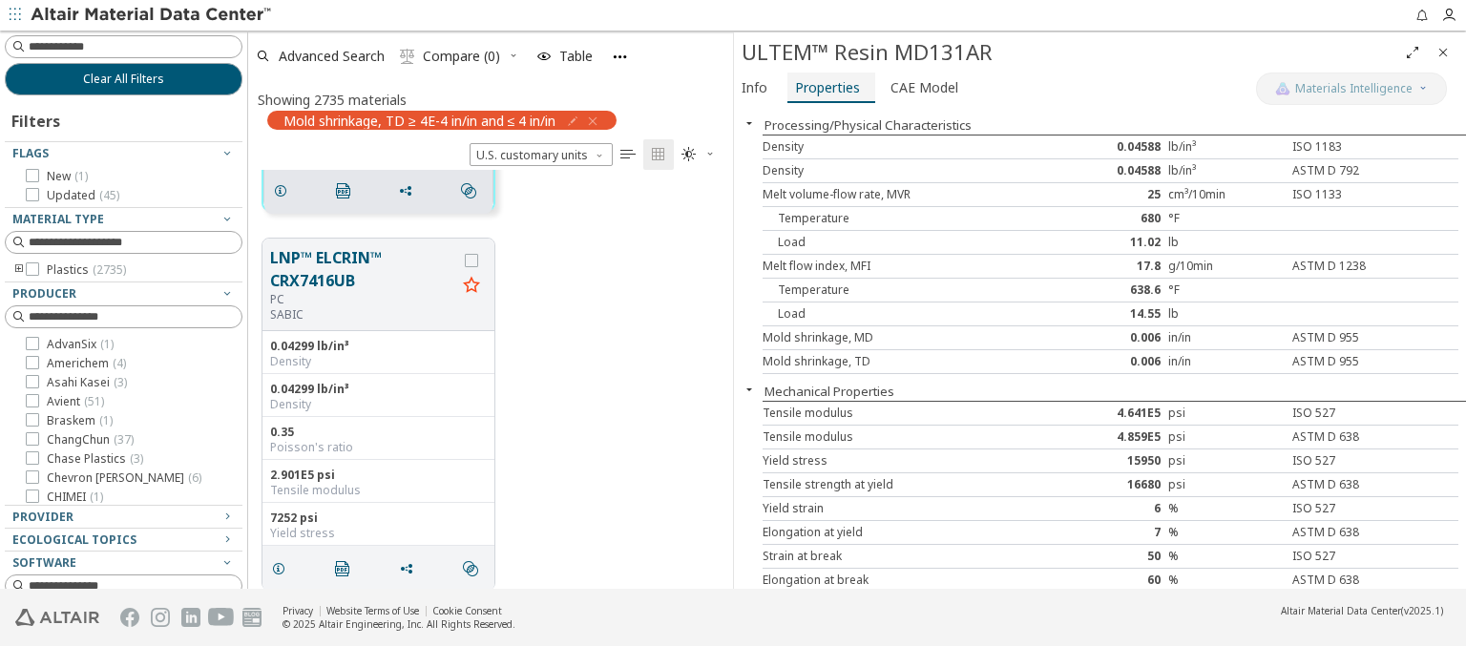
click at [826, 87] on span "Properties" at bounding box center [827, 88] width 65 height 31
click at [332, 55] on span "Advanced Search" at bounding box center [332, 56] width 106 height 13
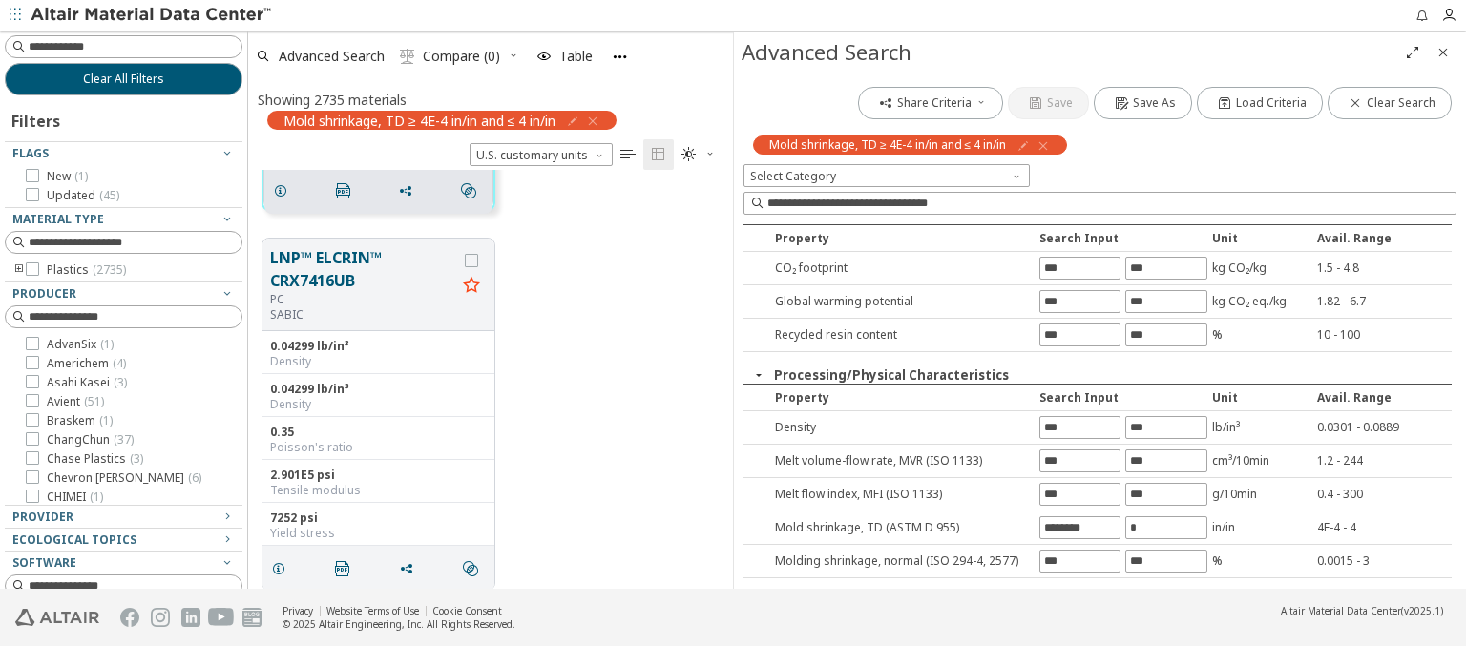
click at [1045, 145] on icon "button" at bounding box center [1043, 145] width 15 height 15
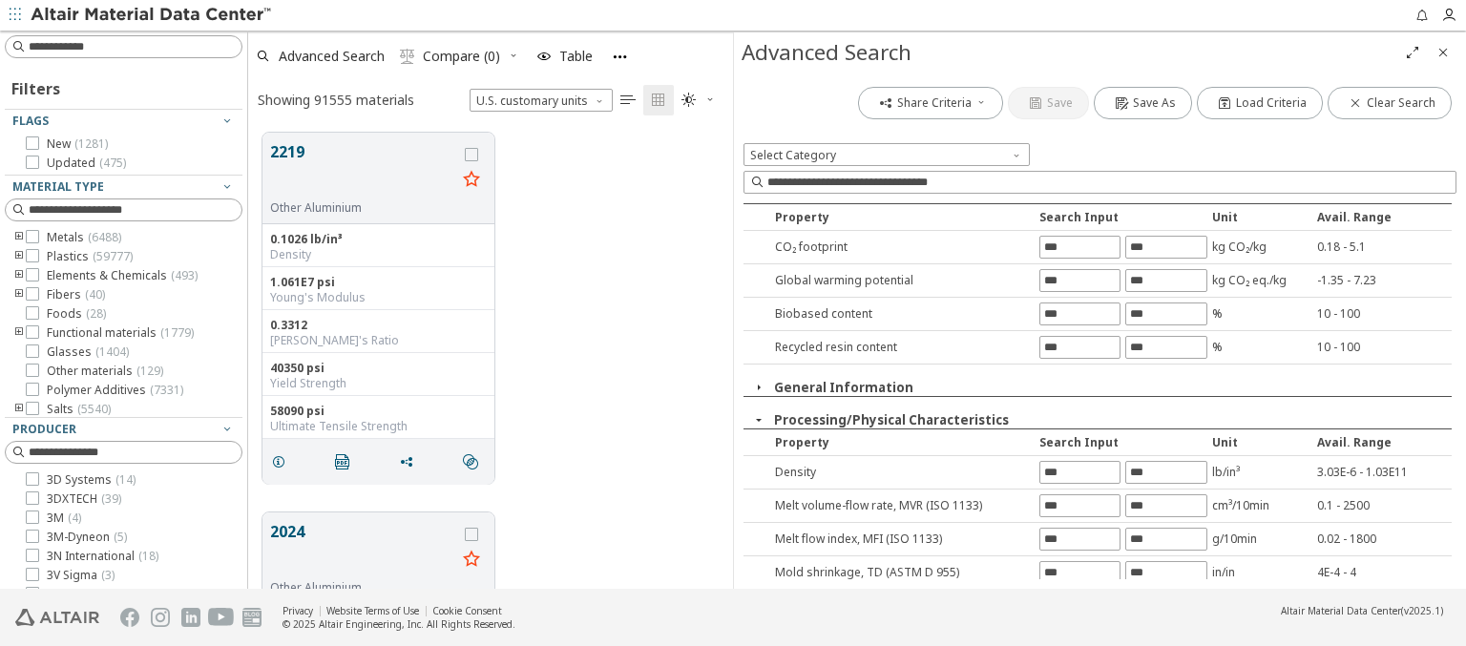
click at [1073, 596] on input "text" at bounding box center [1079, 606] width 79 height 21
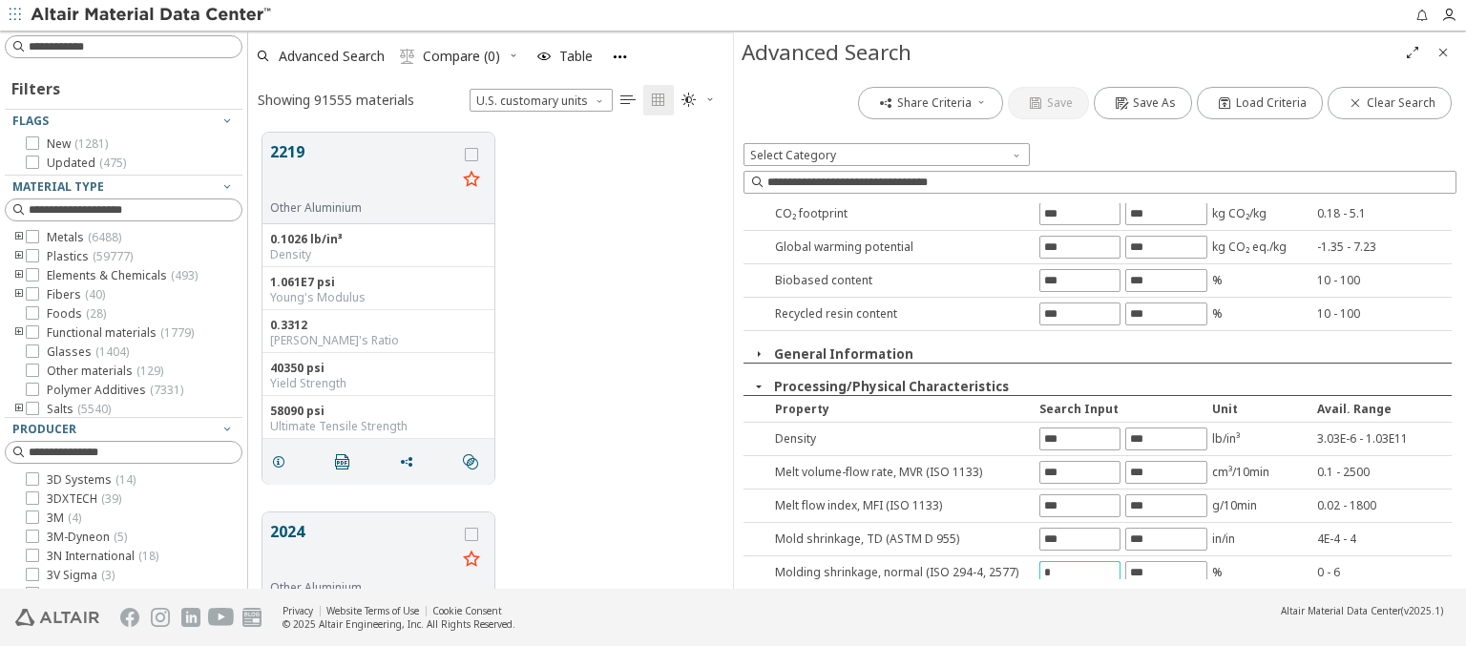
type input "*"
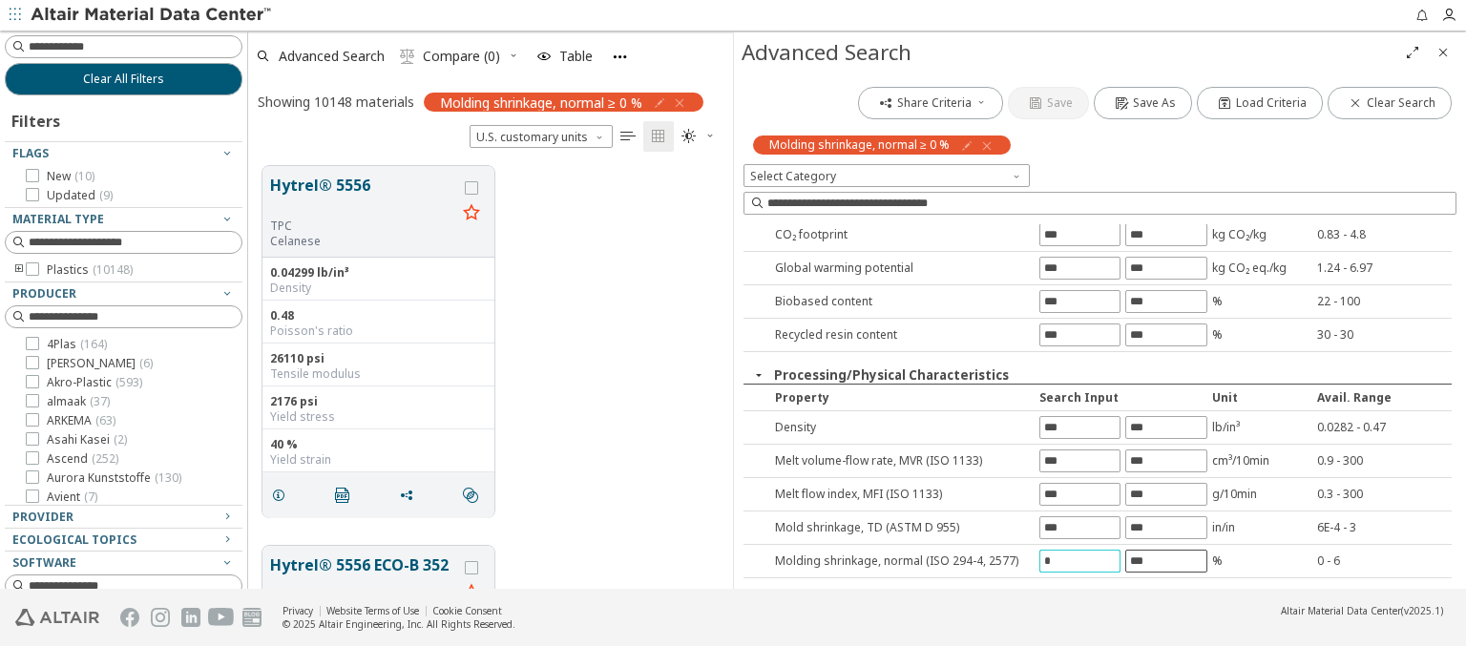
click at [1157, 557] on input "text" at bounding box center [1165, 561] width 79 height 21
type input "*"
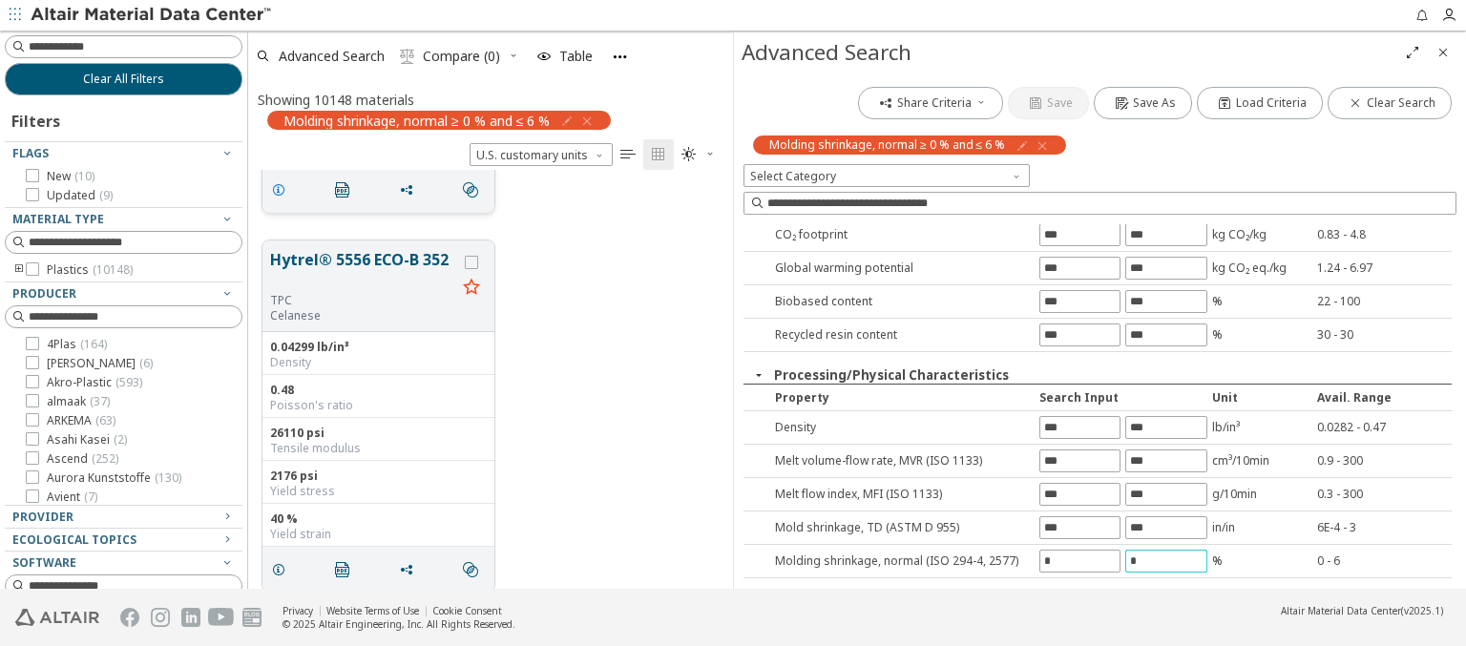
click at [282, 187] on icon "grid" at bounding box center [278, 189] width 15 height 15
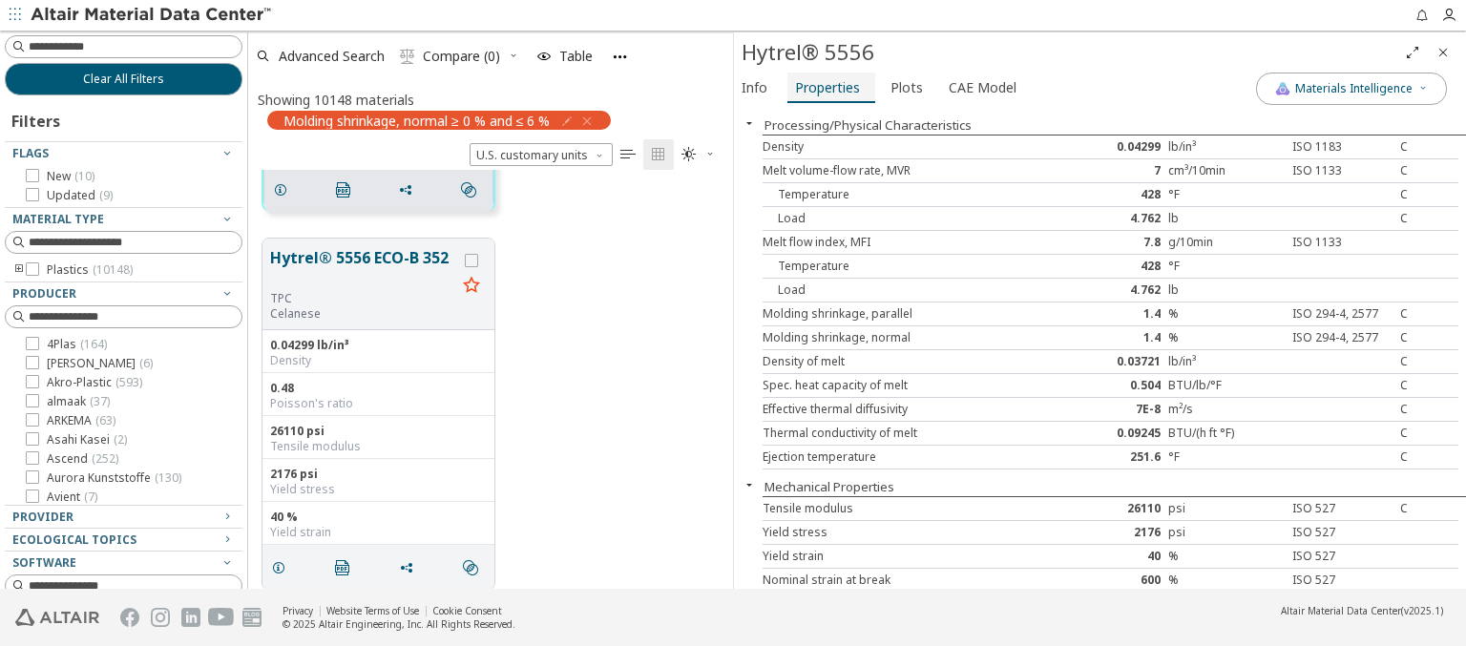
click at [826, 87] on span "Properties" at bounding box center [827, 88] width 65 height 31
click at [332, 55] on span "Advanced Search" at bounding box center [332, 56] width 106 height 13
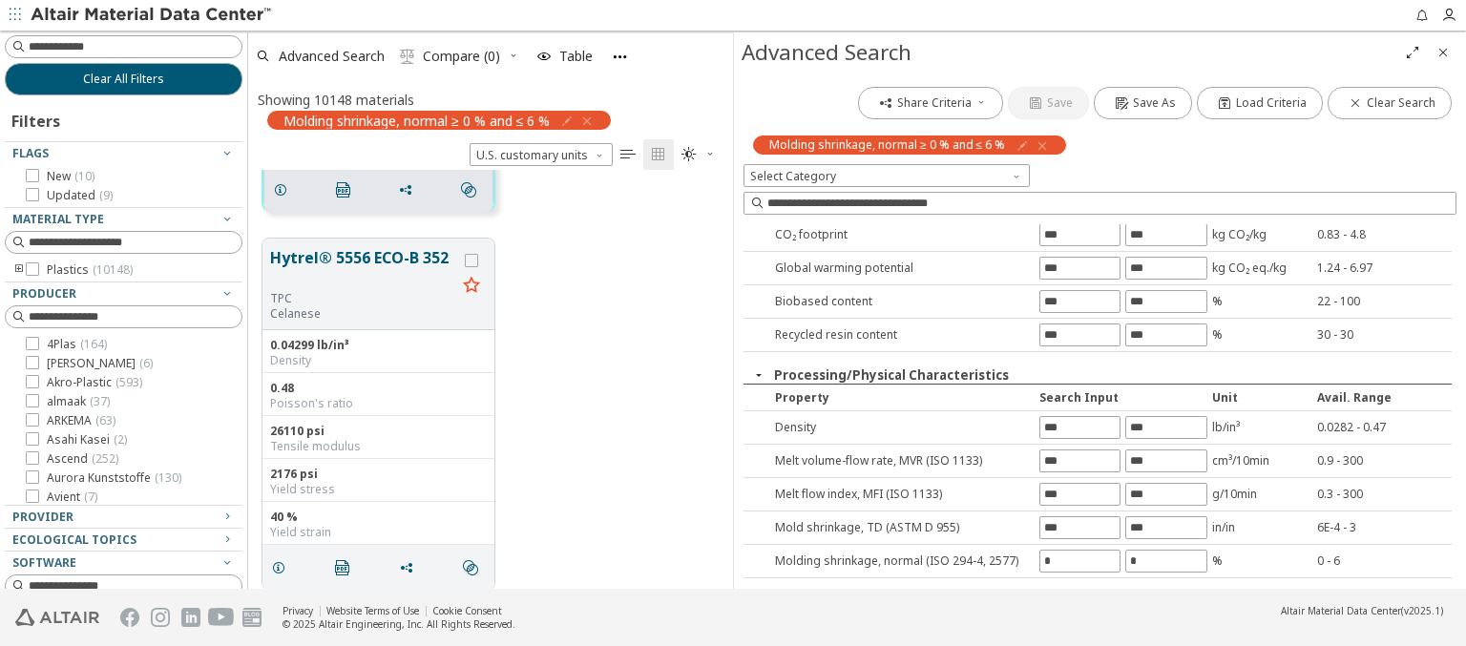
click at [1040, 145] on icon "button" at bounding box center [1042, 145] width 15 height 15
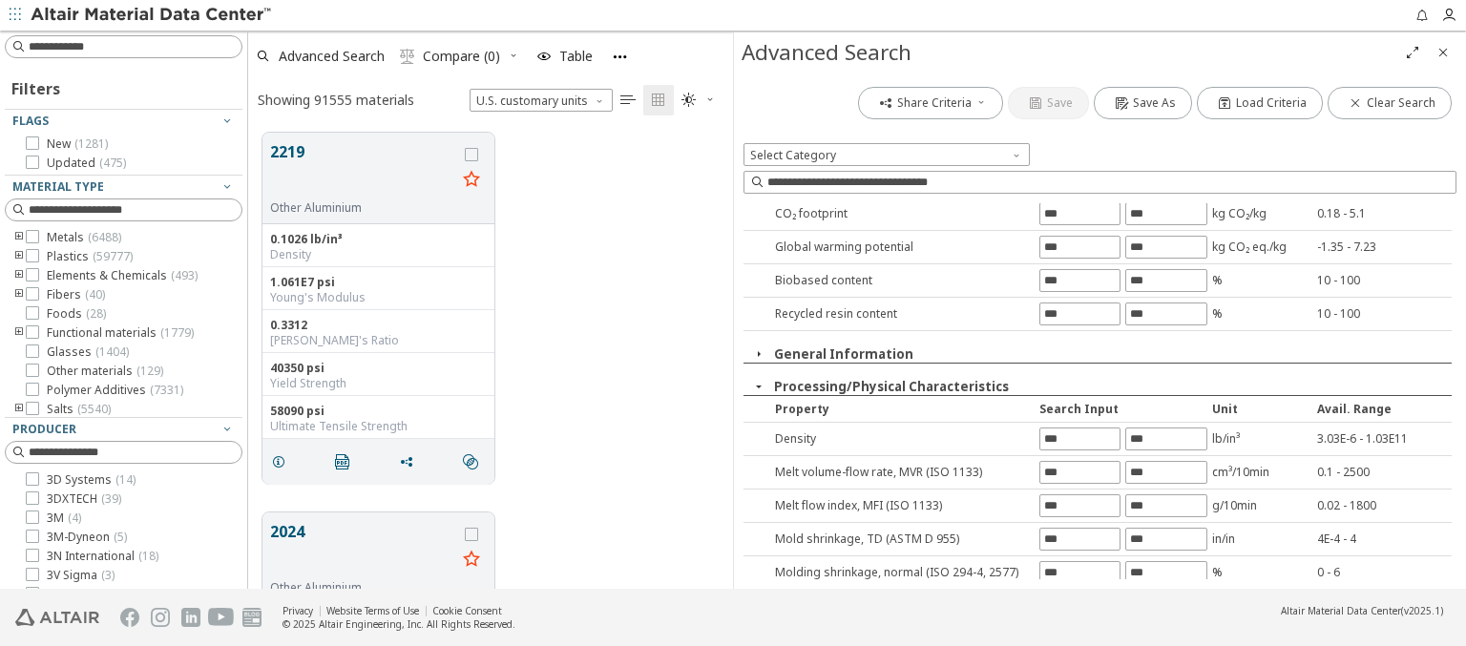
click at [1073, 596] on input "text" at bounding box center [1079, 606] width 79 height 21
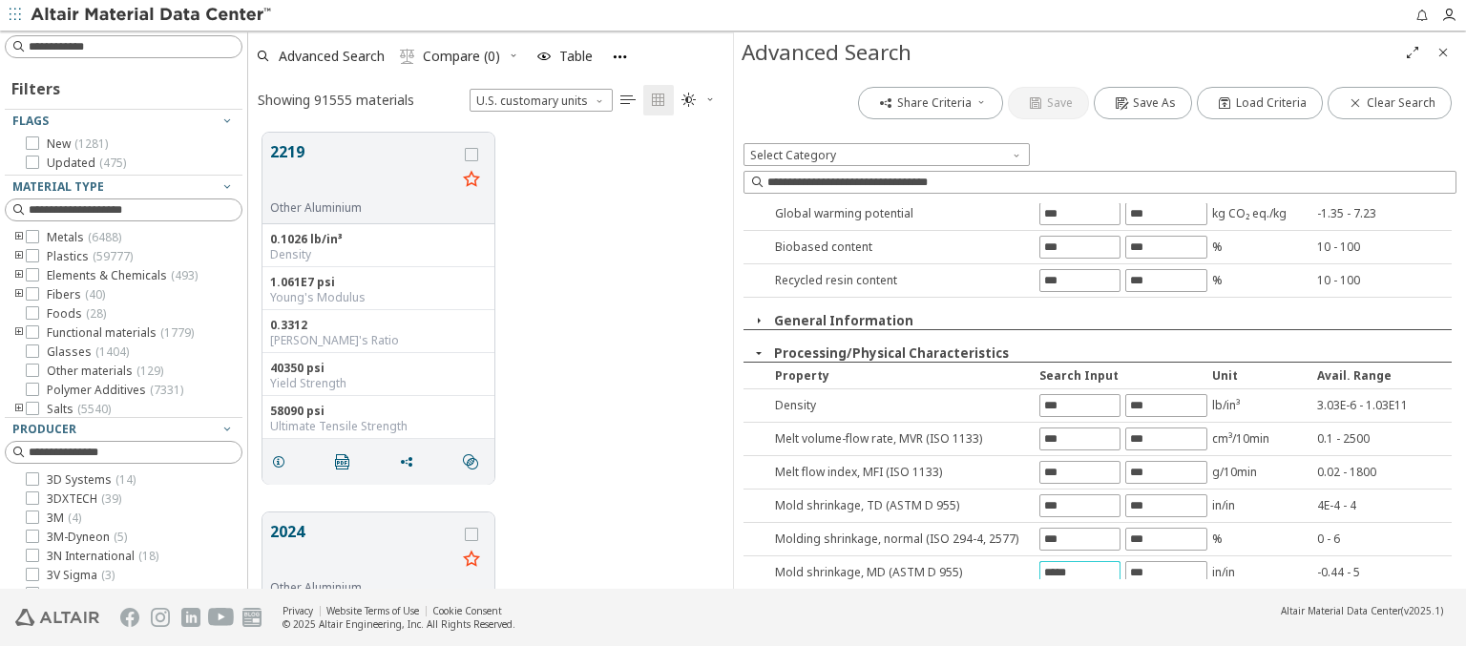
type input "*****"
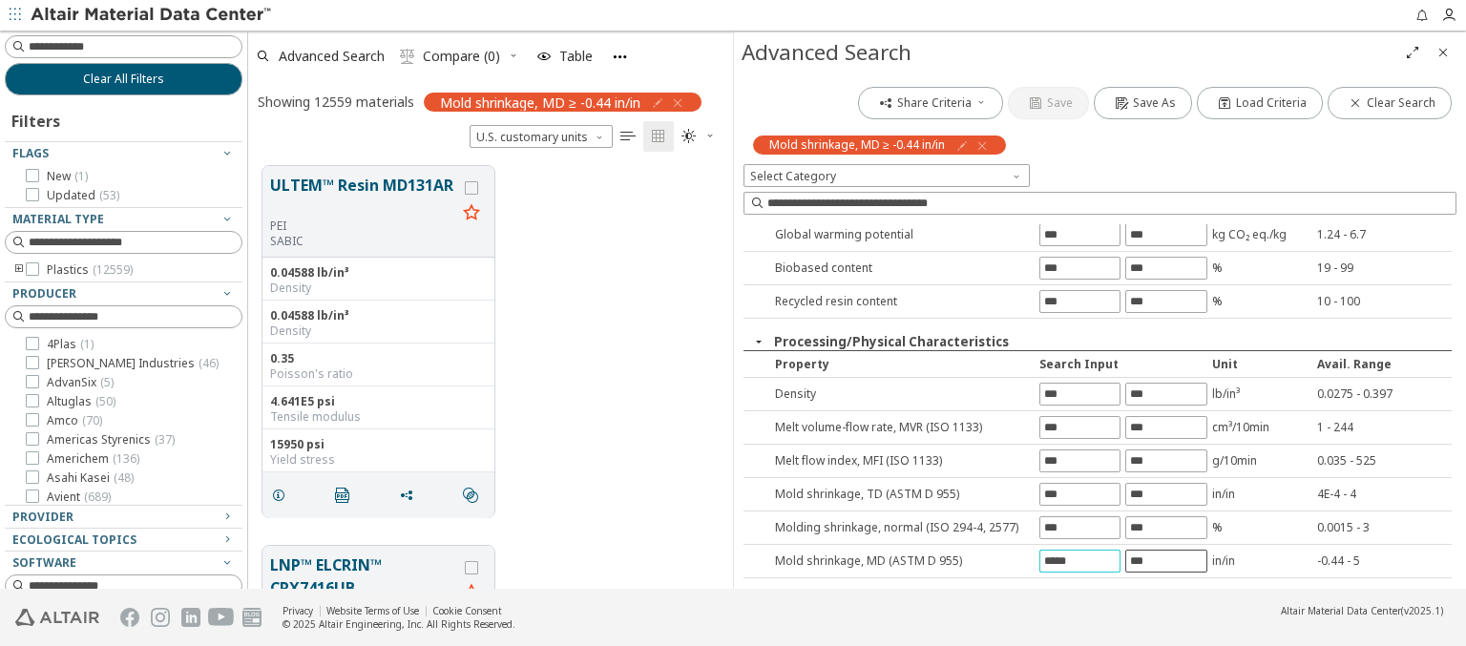
click at [1157, 557] on input "text" at bounding box center [1165, 561] width 79 height 21
type input "*"
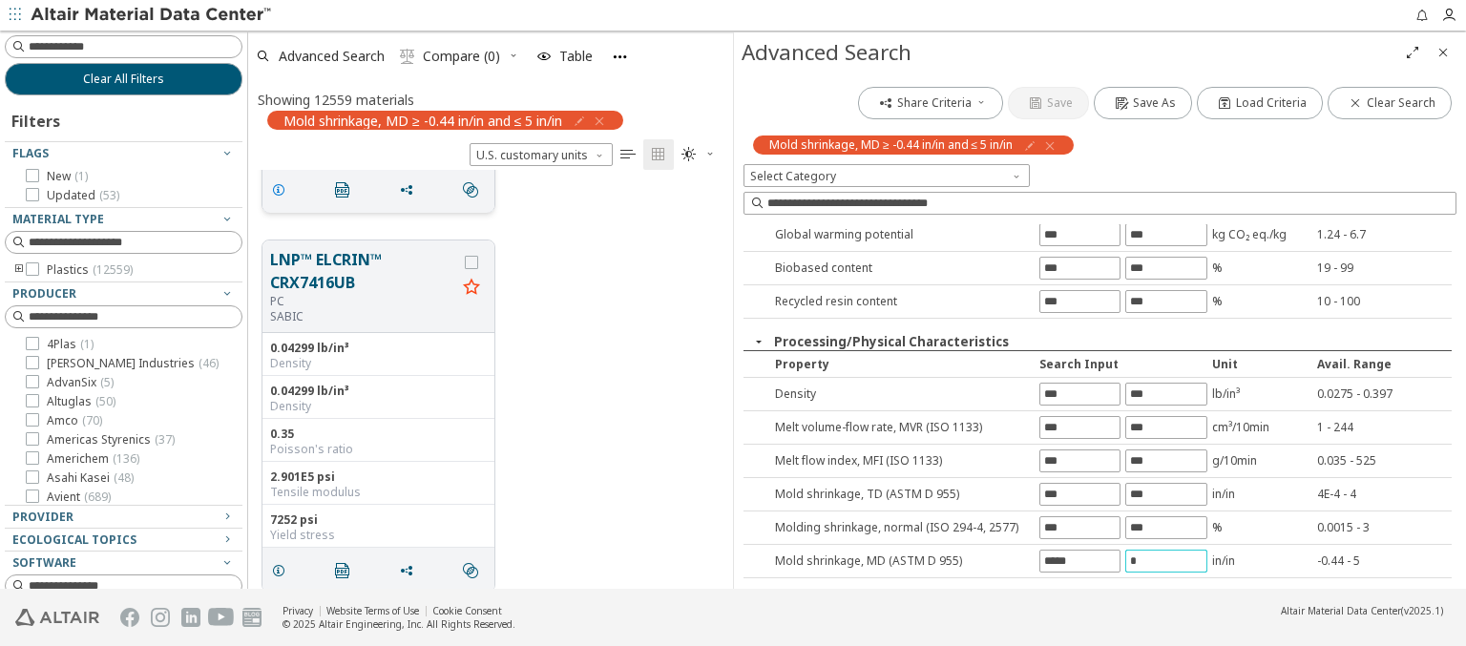
click at [282, 187] on icon "grid" at bounding box center [278, 189] width 15 height 15
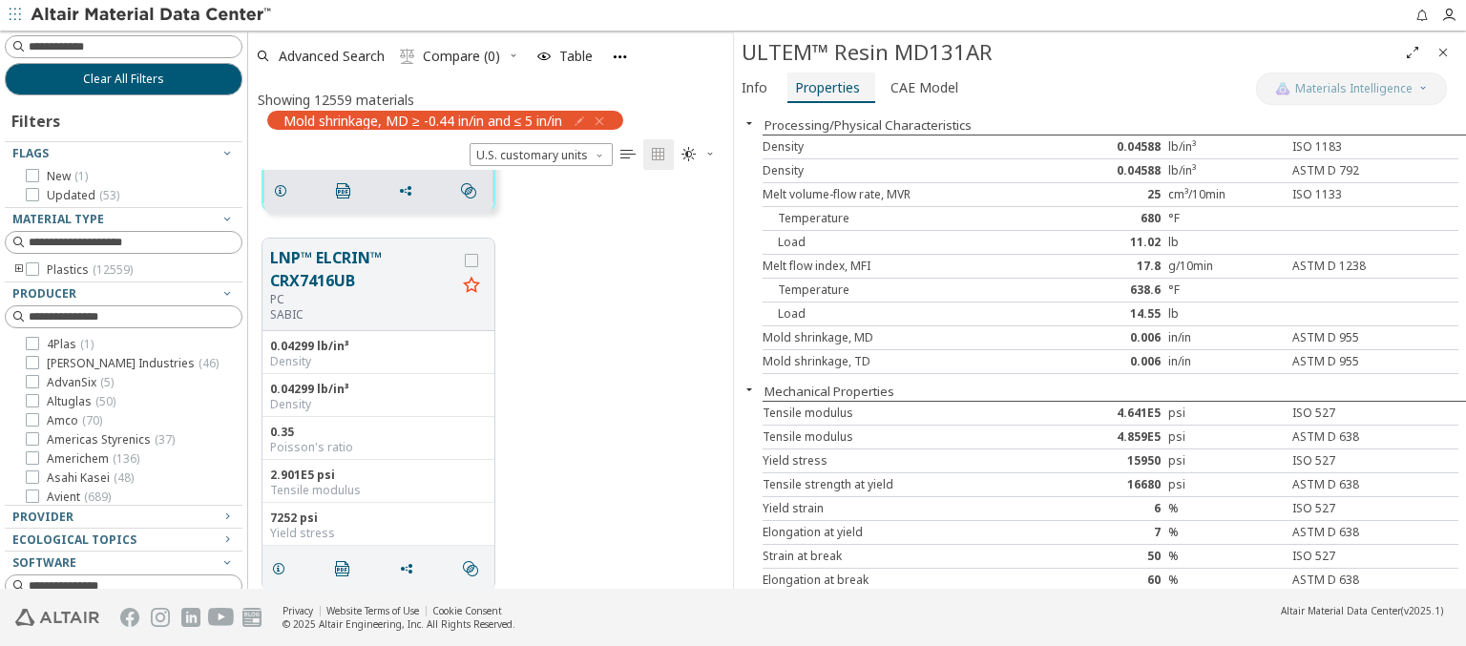
click at [826, 87] on span "Properties" at bounding box center [827, 88] width 65 height 31
click at [332, 55] on span "Advanced Search" at bounding box center [332, 56] width 106 height 13
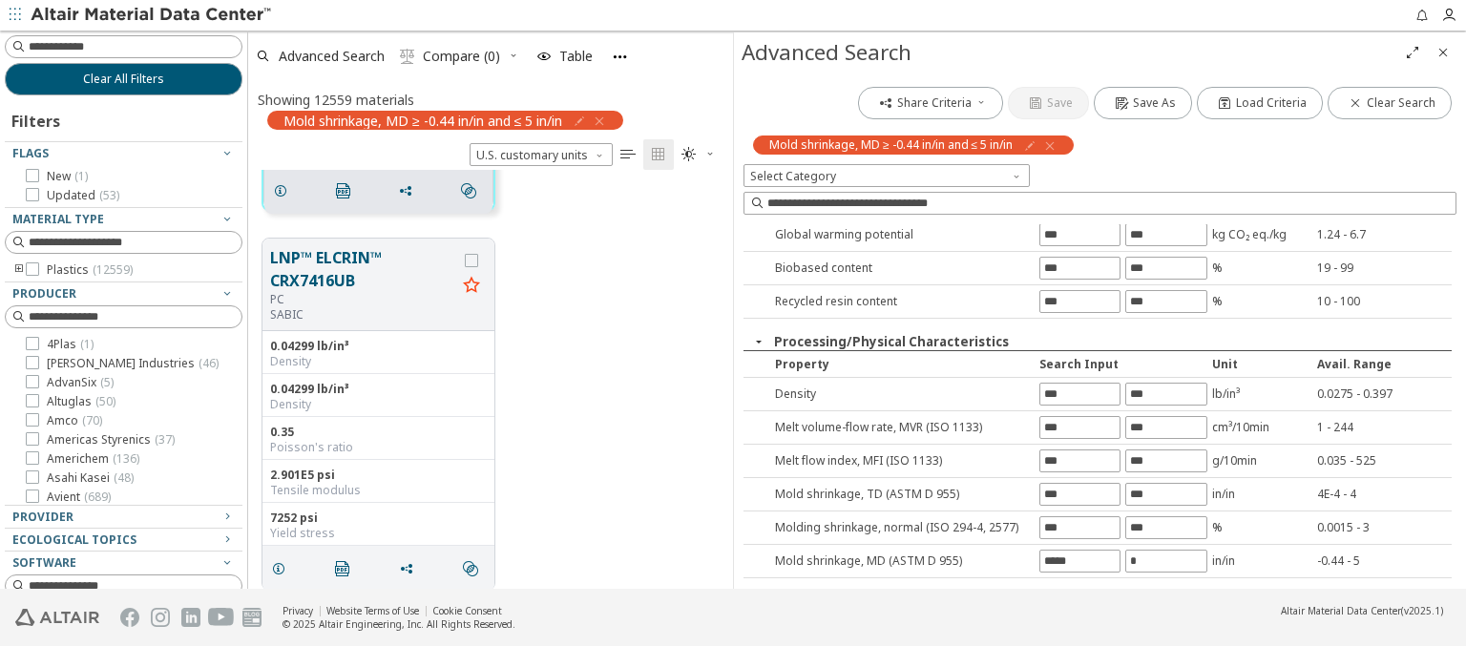
click at [1053, 145] on icon "button" at bounding box center [1049, 145] width 15 height 15
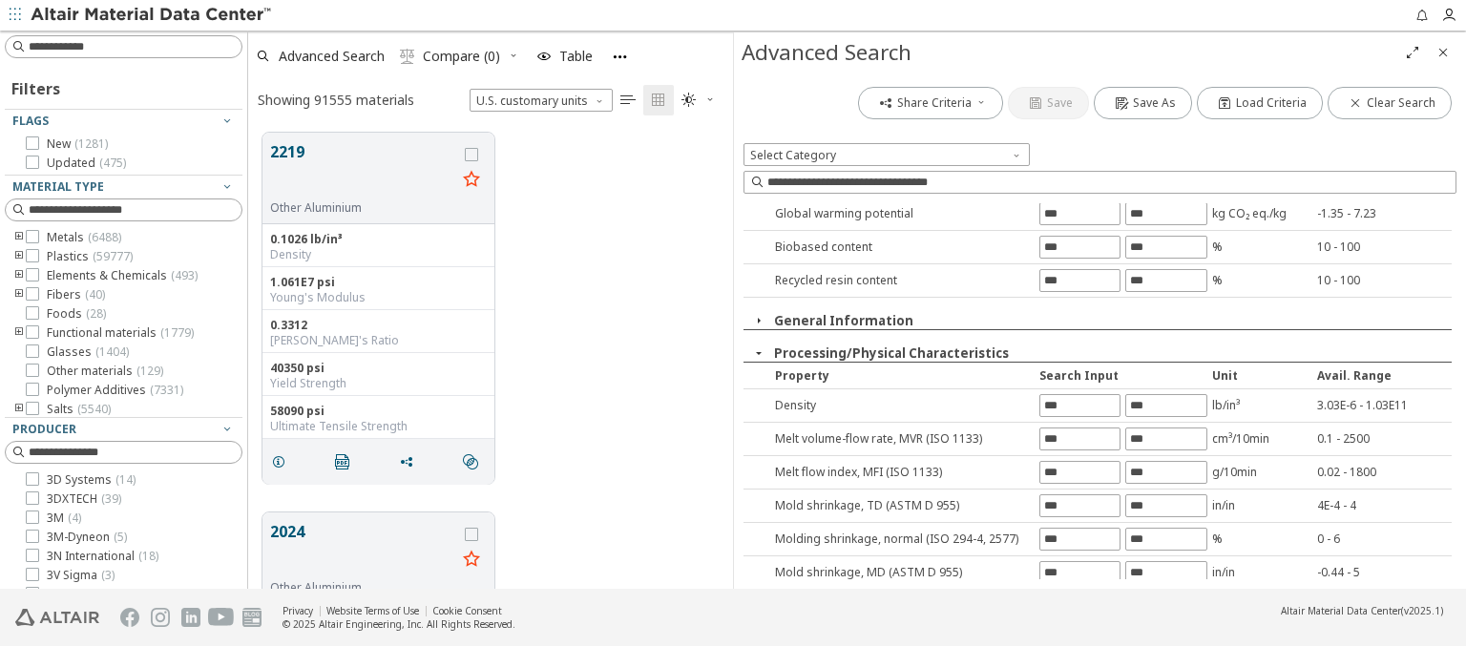
click at [1073, 596] on input "text" at bounding box center [1079, 606] width 79 height 21
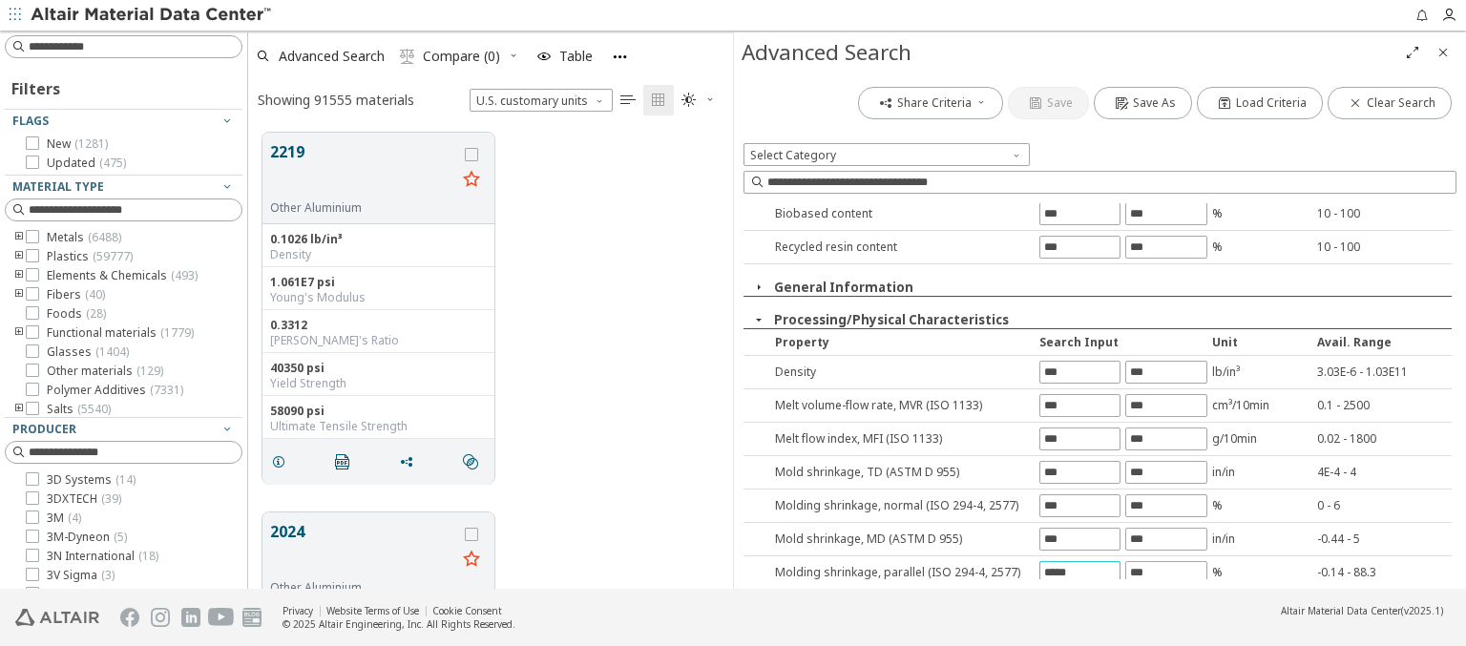
type input "*****"
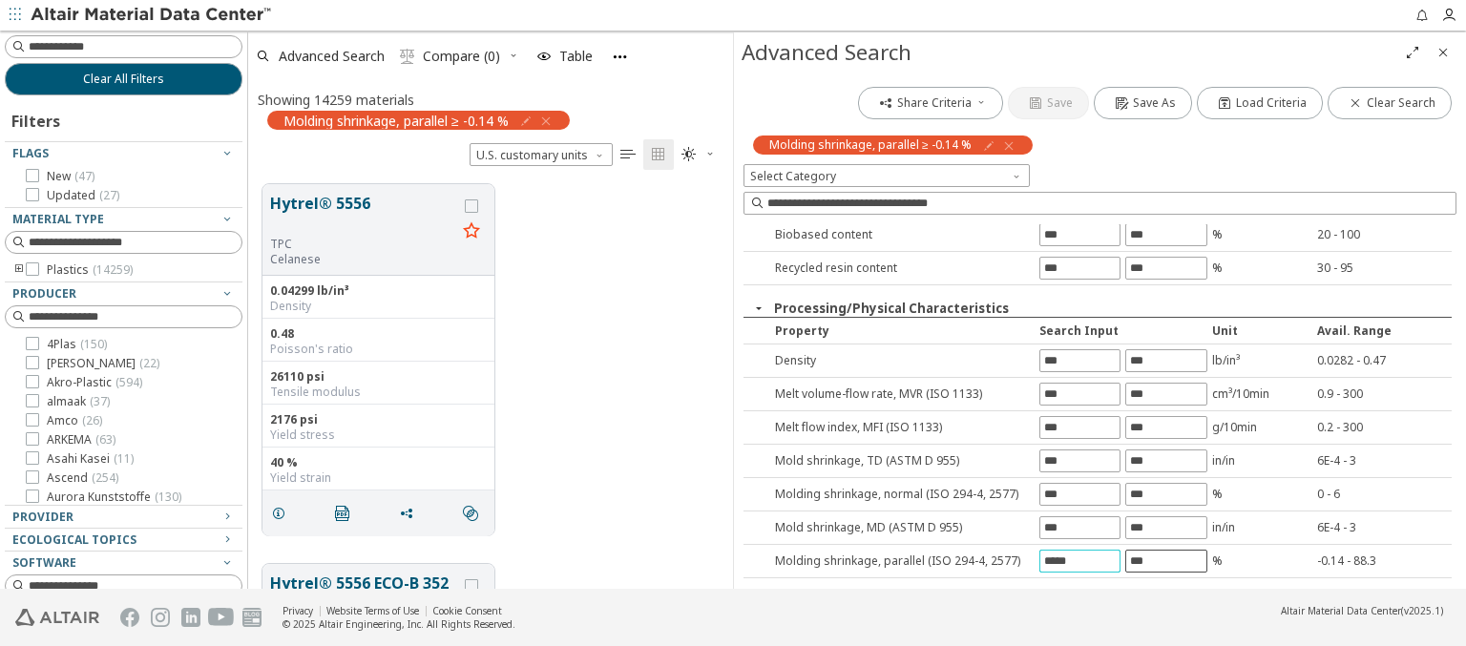
click at [1157, 557] on input "text" at bounding box center [1165, 561] width 79 height 21
type input "****"
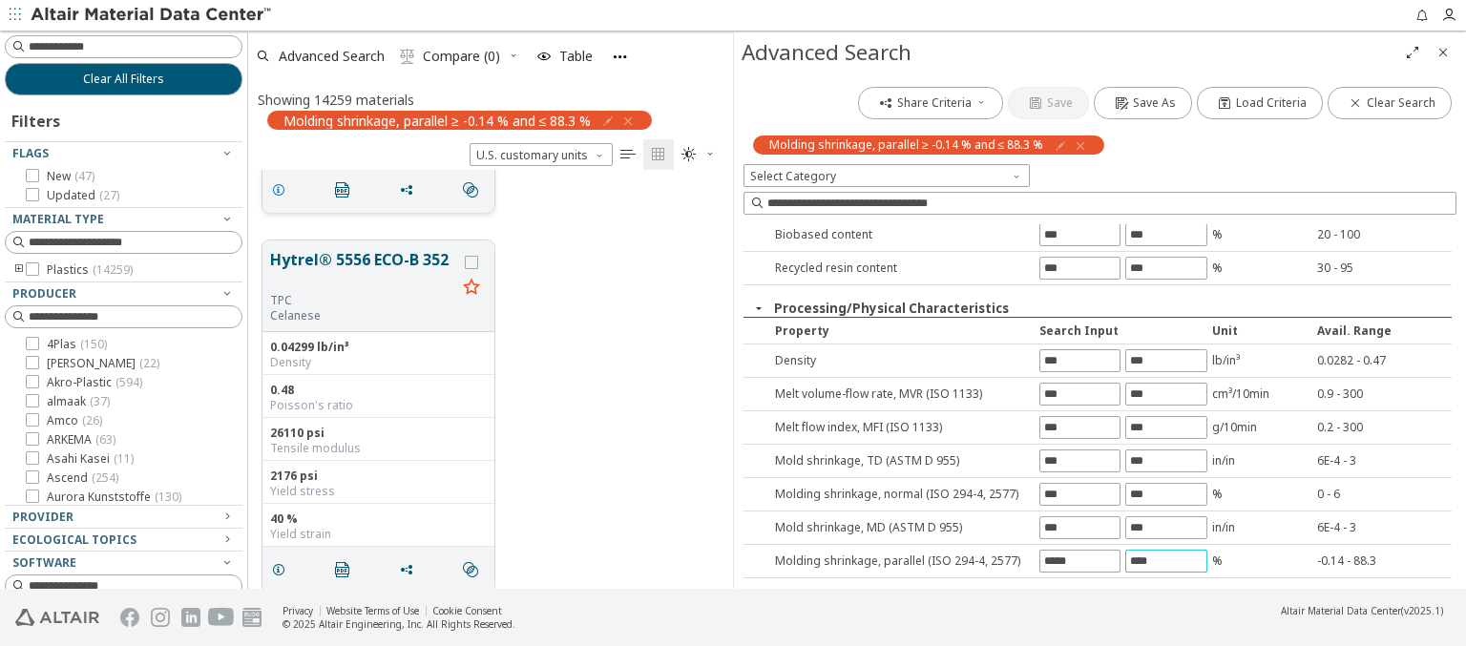
click at [282, 187] on icon "grid" at bounding box center [278, 189] width 15 height 15
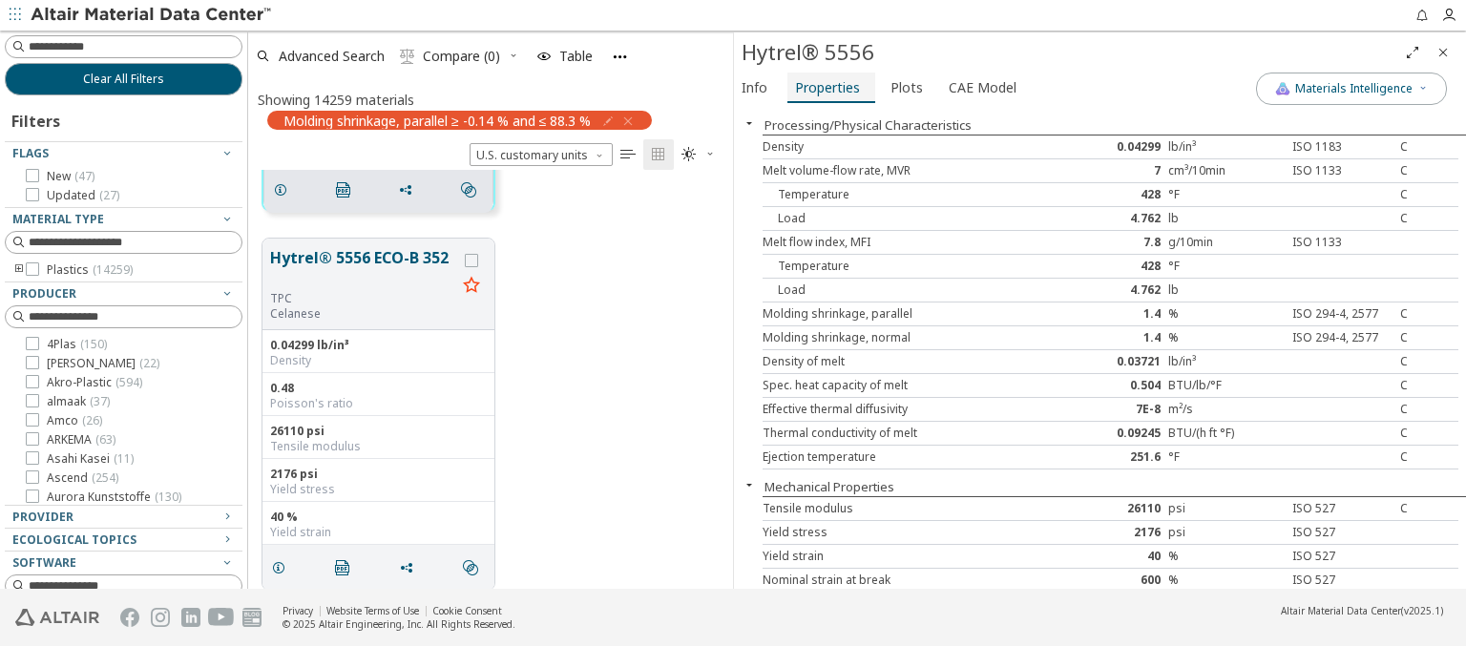
click at [826, 87] on span "Properties" at bounding box center [827, 88] width 65 height 31
click at [332, 55] on span "Advanced Search" at bounding box center [332, 56] width 106 height 13
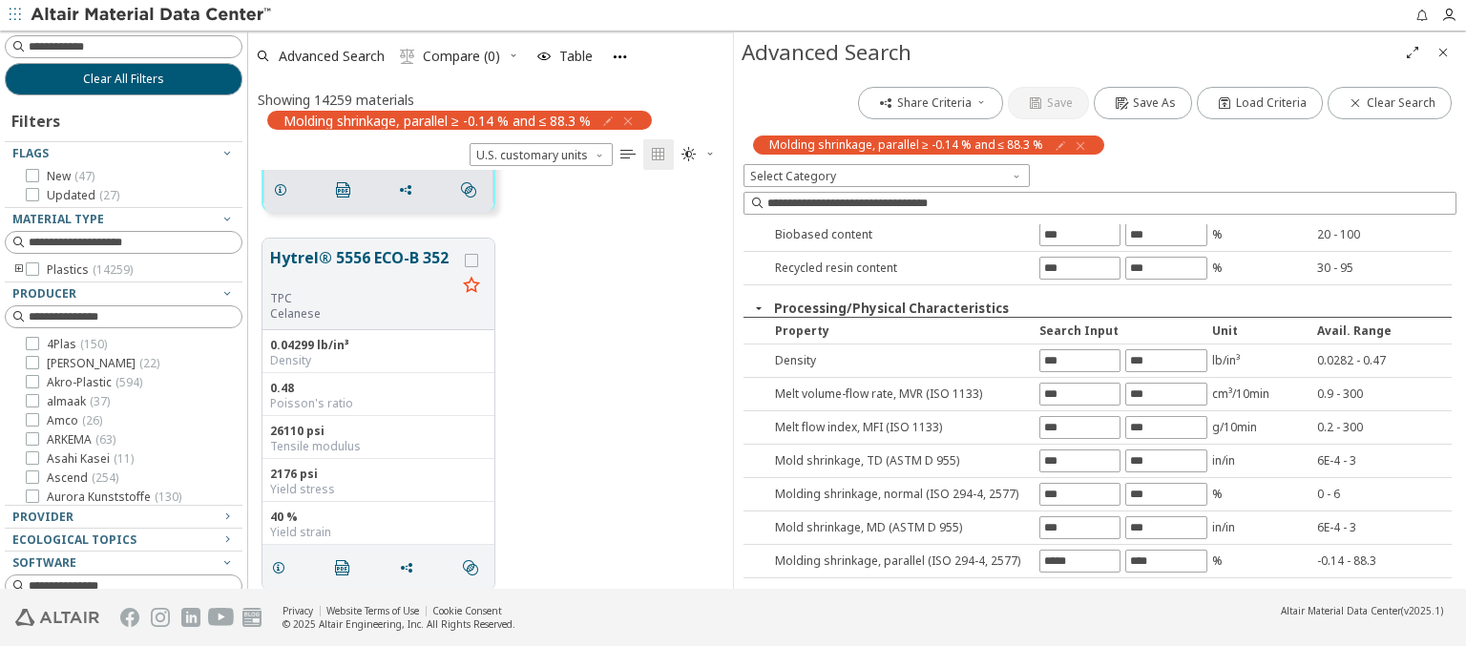
click at [1078, 145] on icon "button" at bounding box center [1080, 145] width 15 height 15
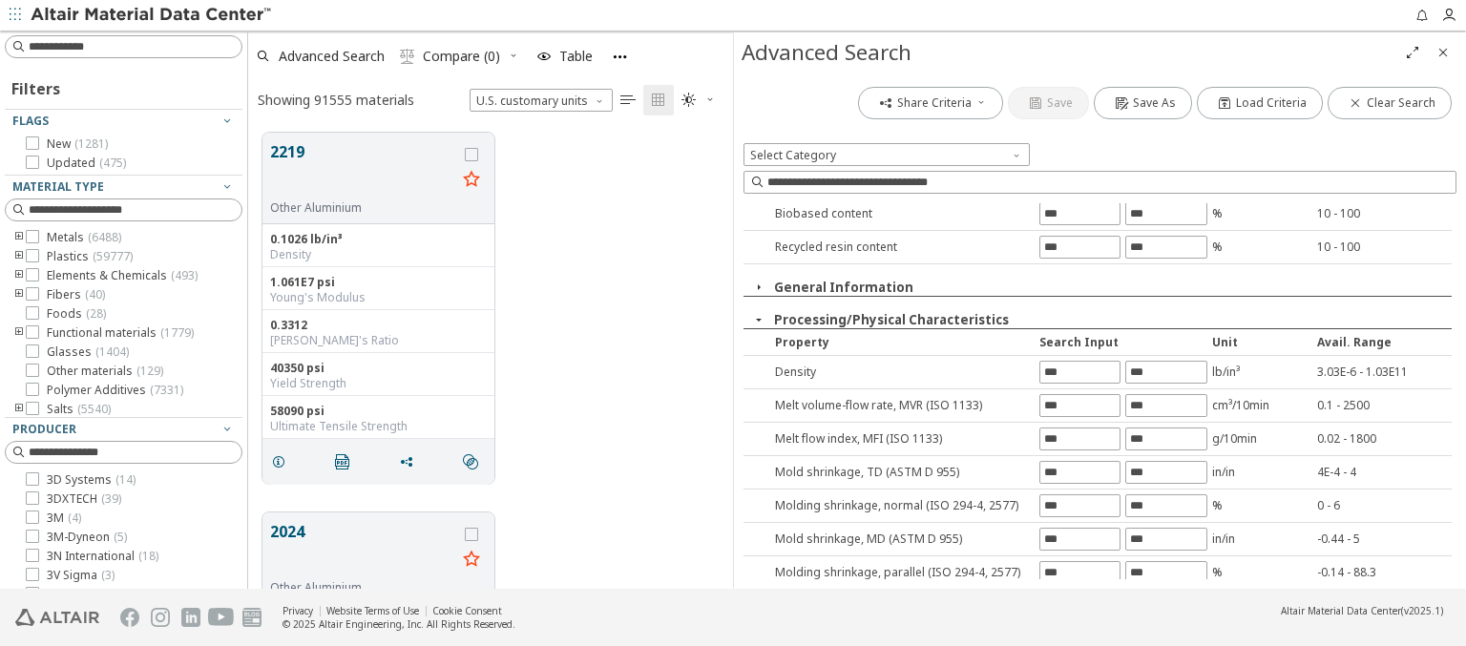
click at [1073, 596] on input "text" at bounding box center [1079, 606] width 79 height 21
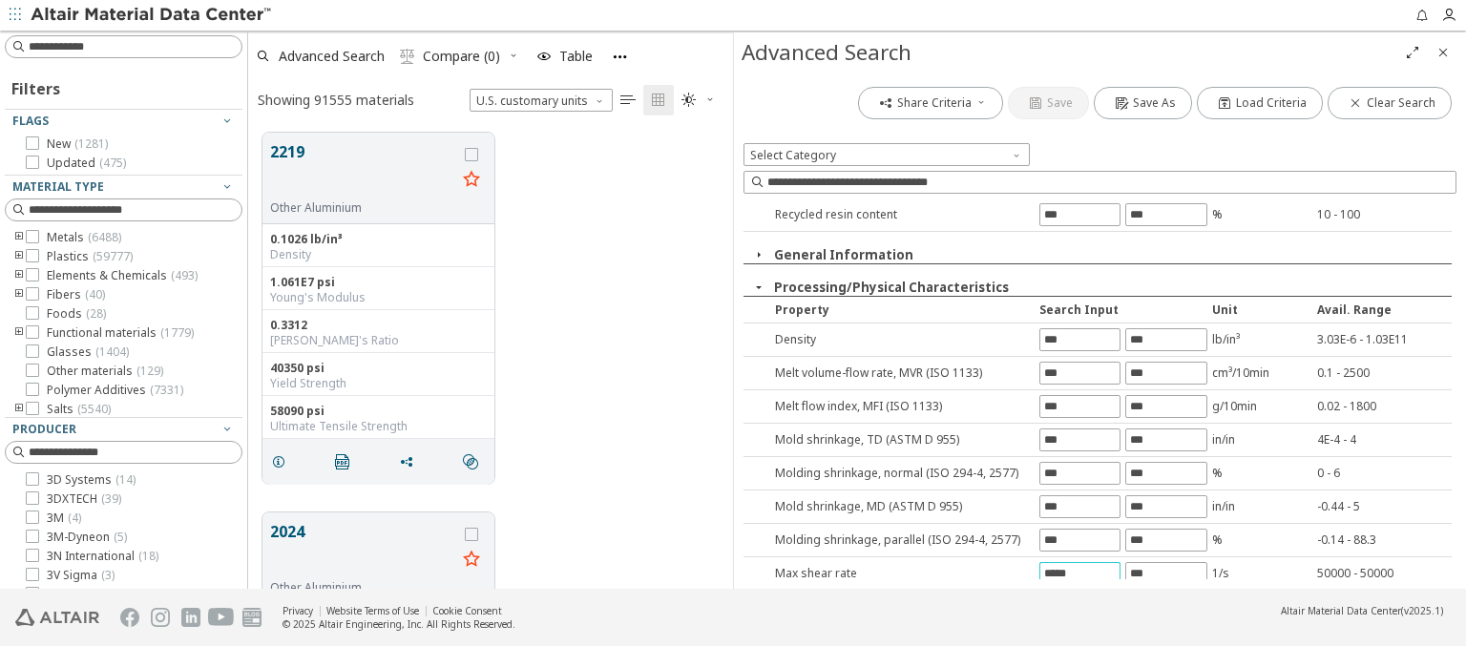
type input "*****"
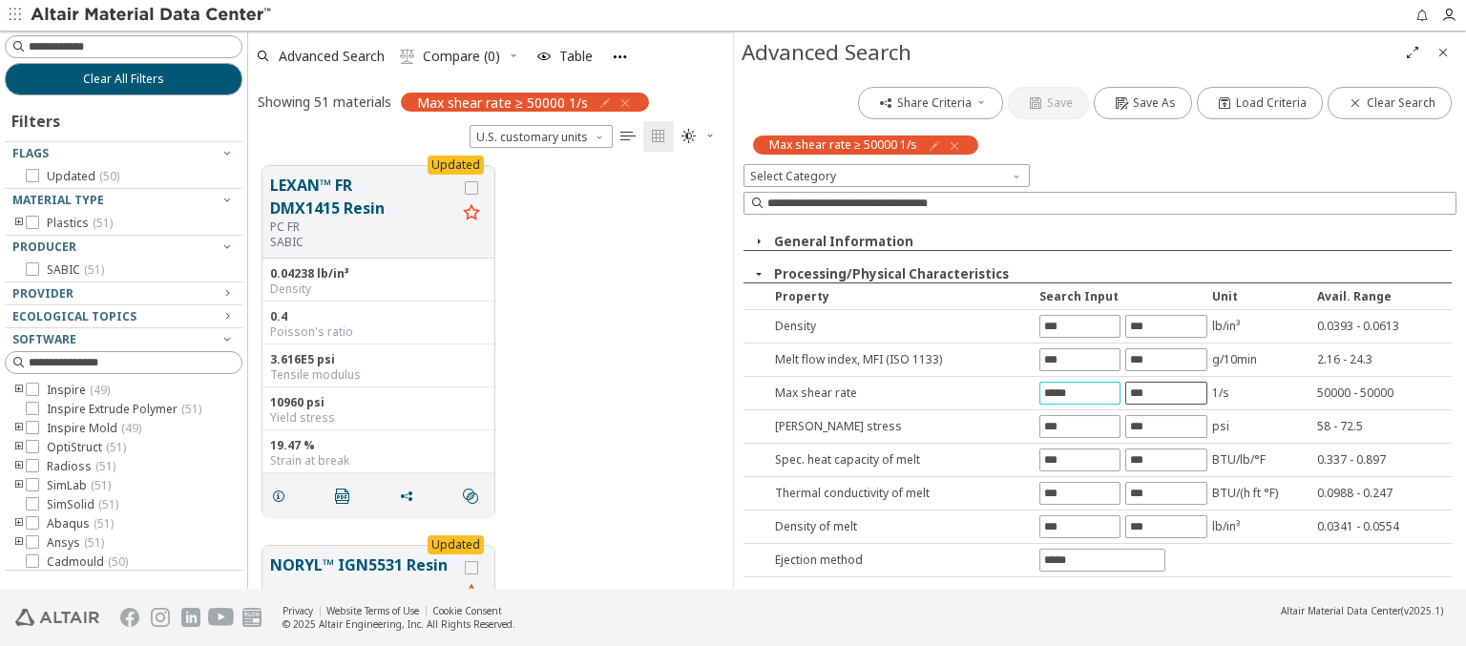
click at [1157, 390] on input "text" at bounding box center [1165, 393] width 79 height 21
type input "*****"
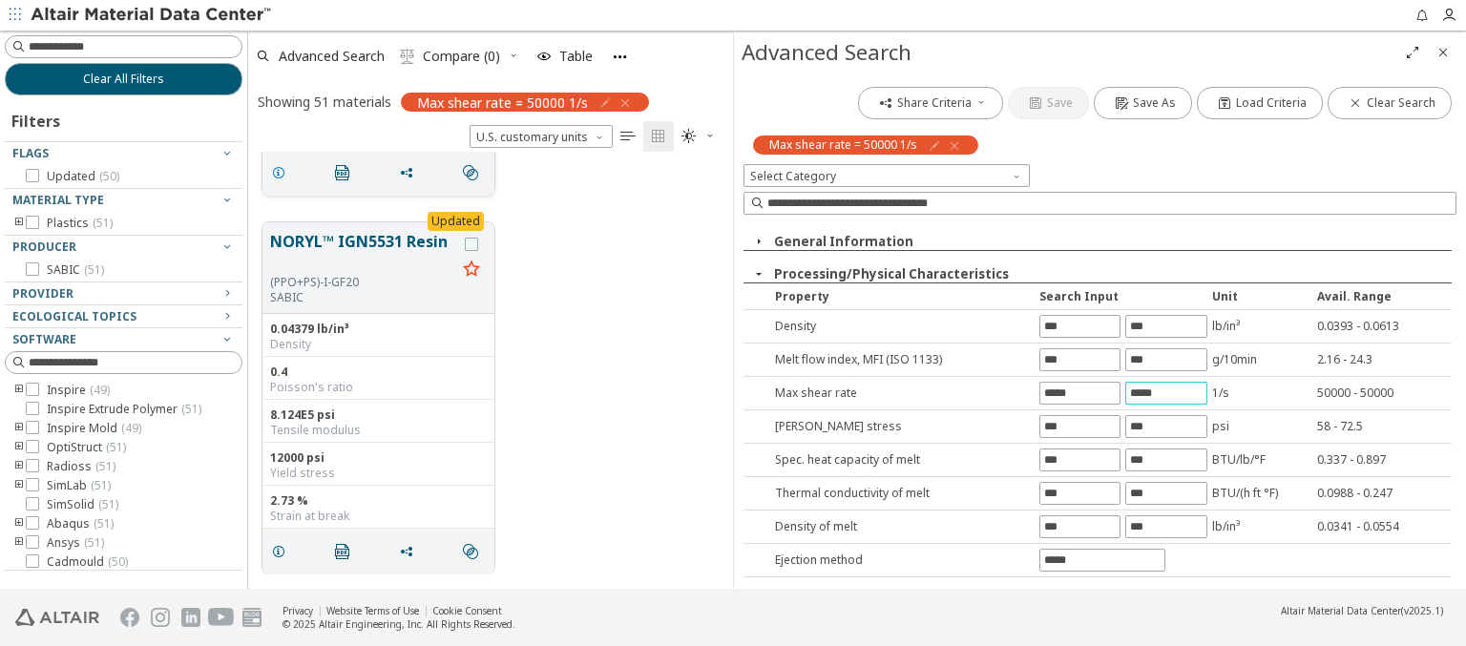
click at [282, 170] on icon "grid" at bounding box center [278, 172] width 15 height 15
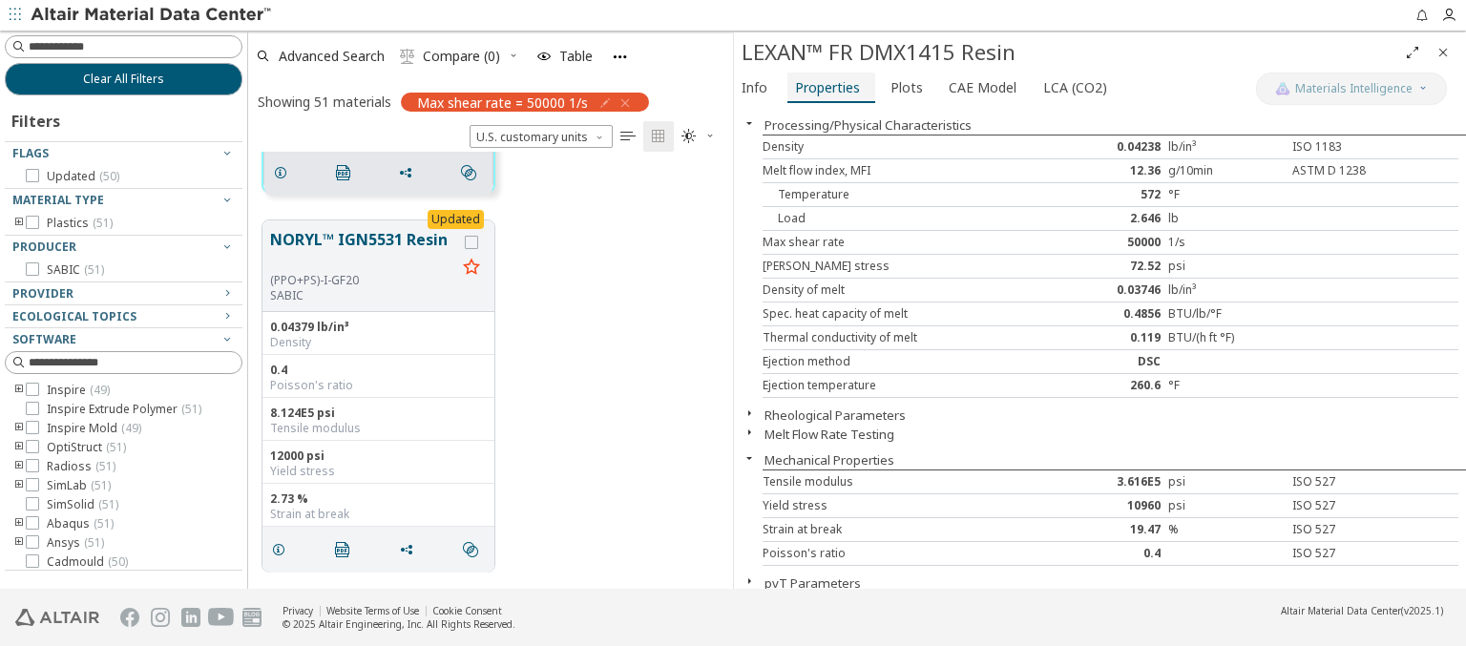
click at [826, 87] on span "Properties" at bounding box center [827, 88] width 65 height 31
click at [332, 55] on span "Advanced Search" at bounding box center [332, 56] width 106 height 13
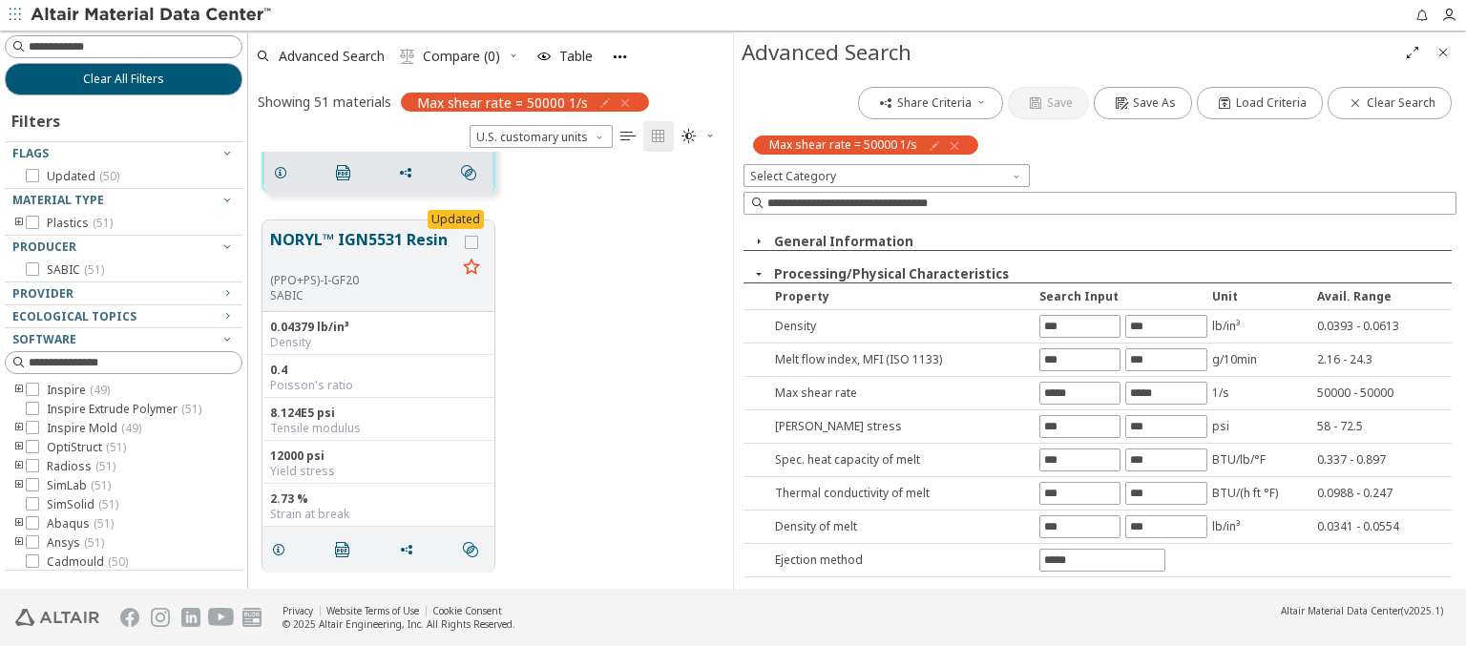
click at [951, 145] on icon "button" at bounding box center [954, 145] width 15 height 15
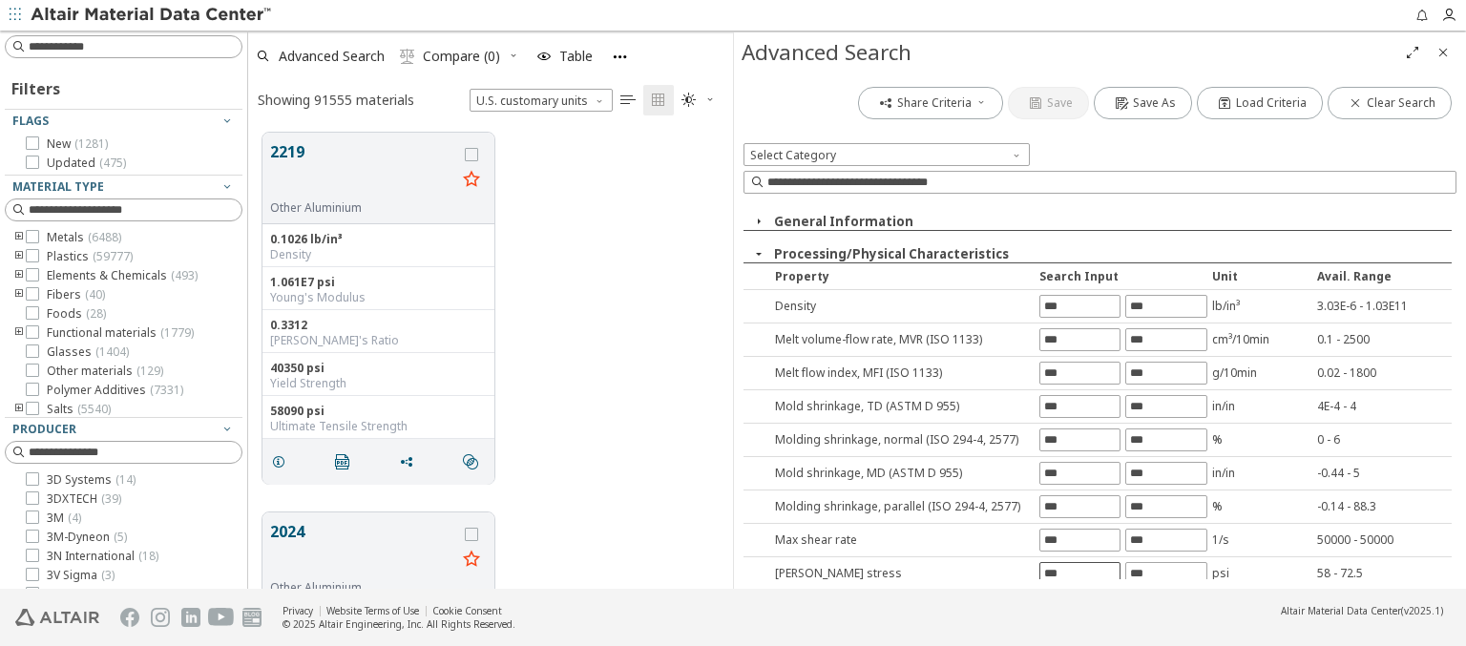
click at [1073, 569] on input "text" at bounding box center [1079, 573] width 79 height 21
type input "***"
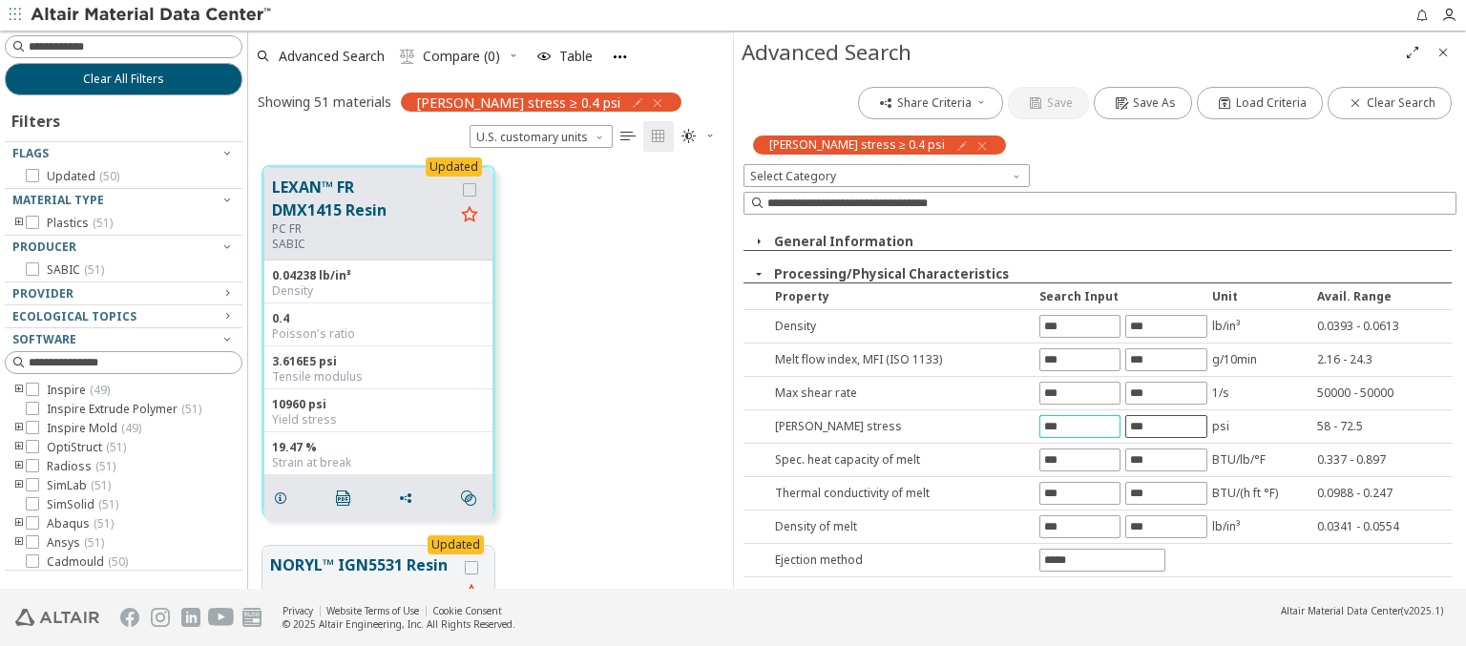
click at [1157, 424] on input "text" at bounding box center [1165, 426] width 79 height 21
type input "***"
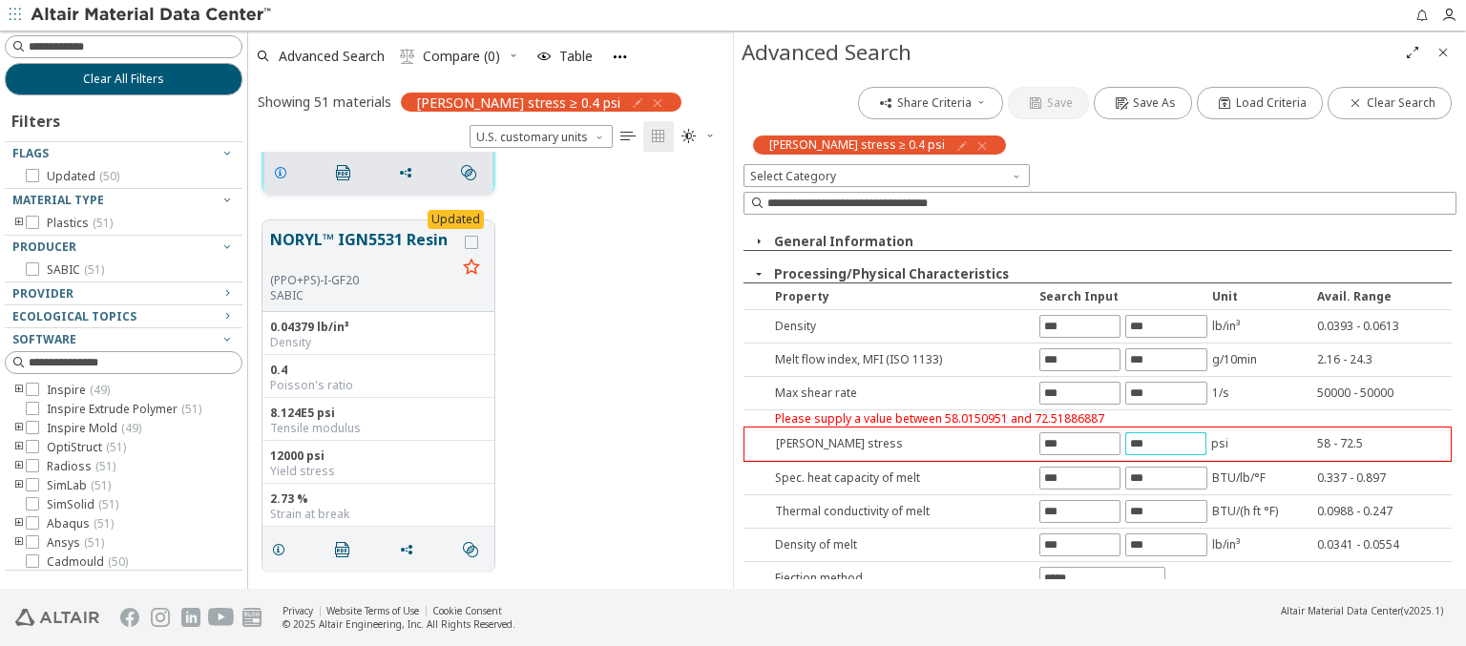
click at [283, 170] on icon "grid" at bounding box center [280, 172] width 15 height 15
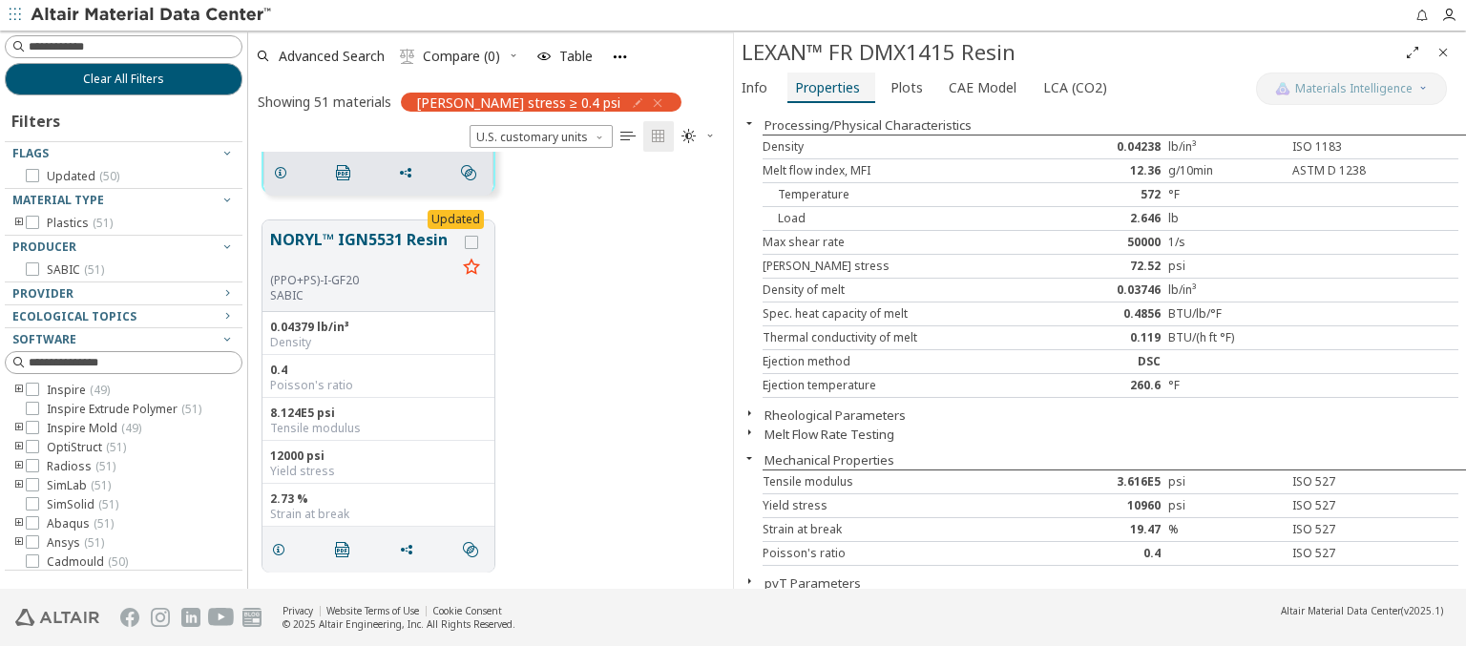
click at [826, 87] on span "Properties" at bounding box center [827, 88] width 65 height 31
click at [332, 55] on span "Advanced Search" at bounding box center [332, 56] width 106 height 13
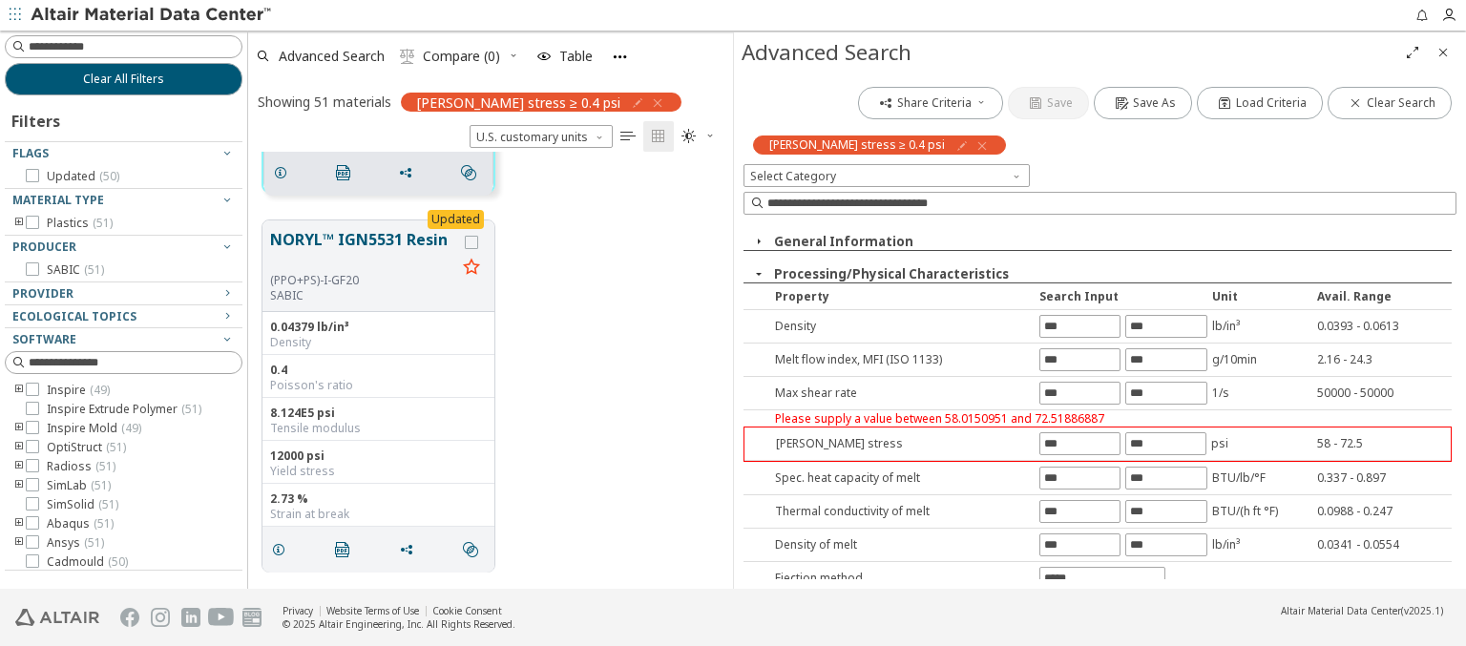
click at [974, 145] on icon "button" at bounding box center [981, 145] width 15 height 15
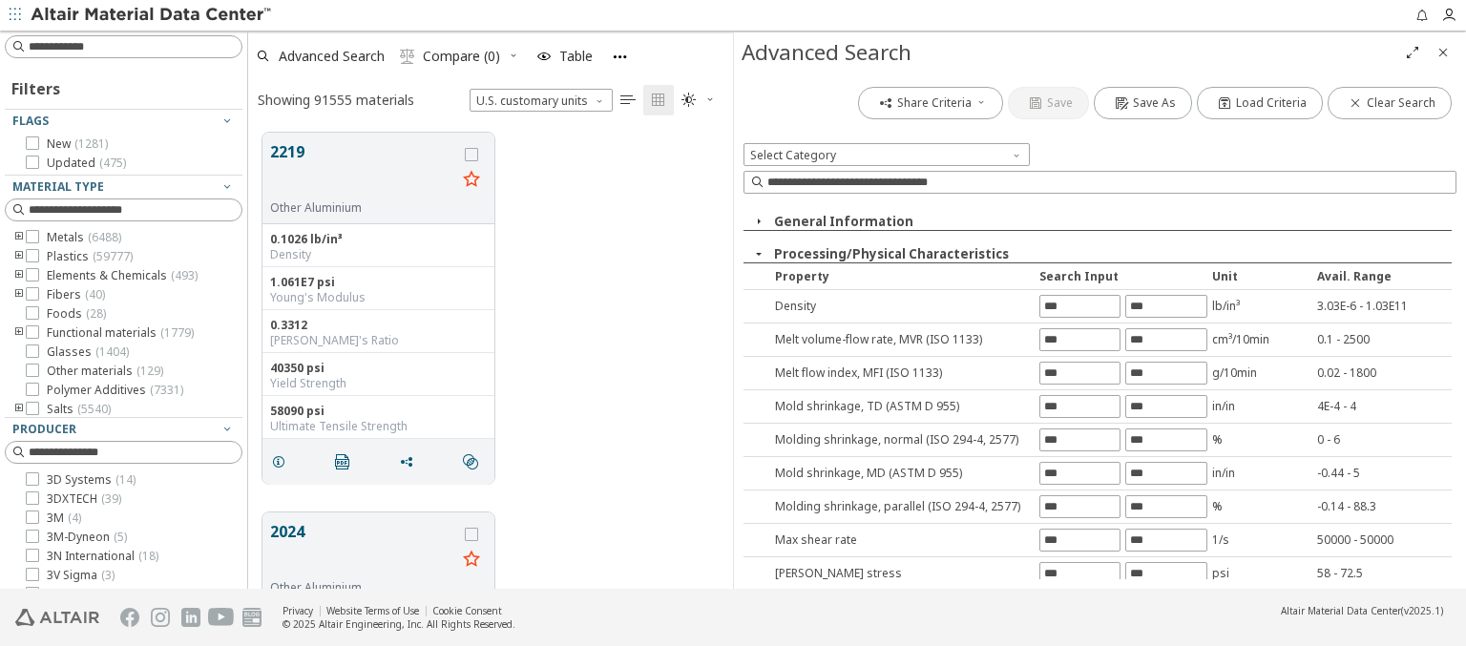
click at [1073, 597] on input "text" at bounding box center [1079, 607] width 79 height 21
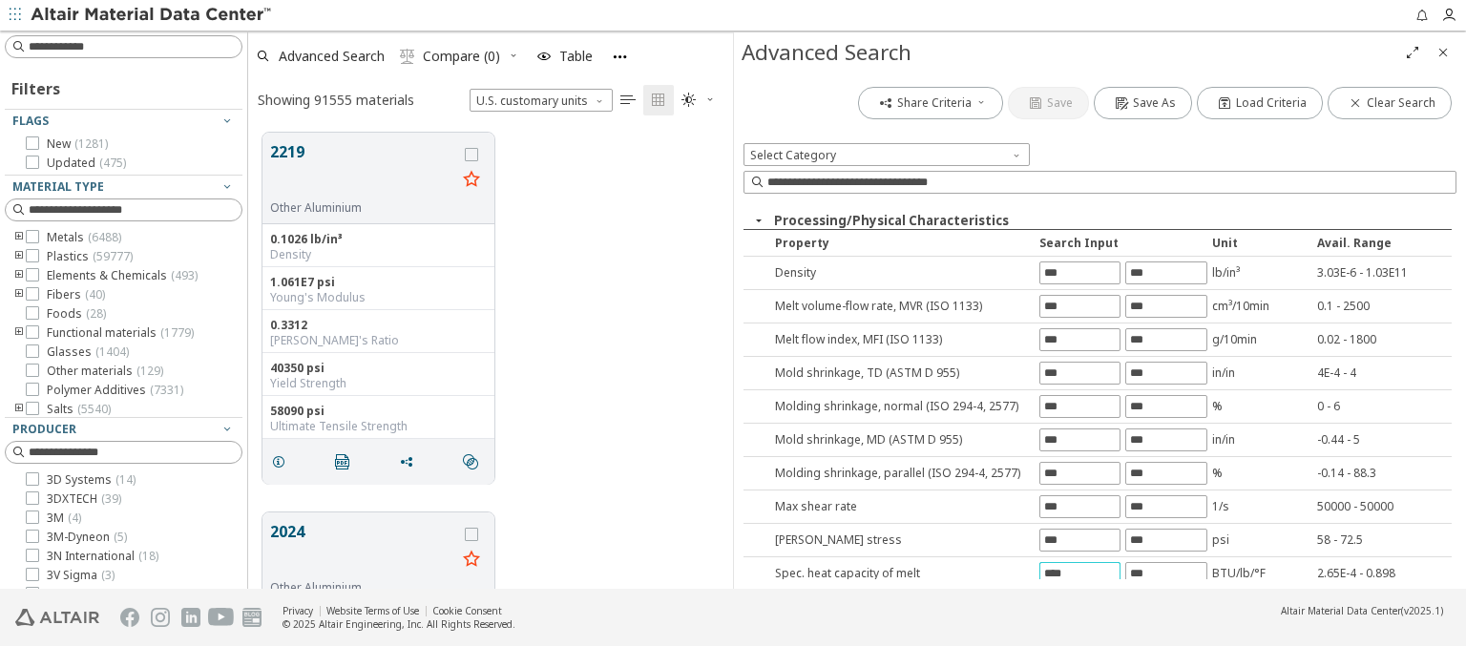
type input "****"
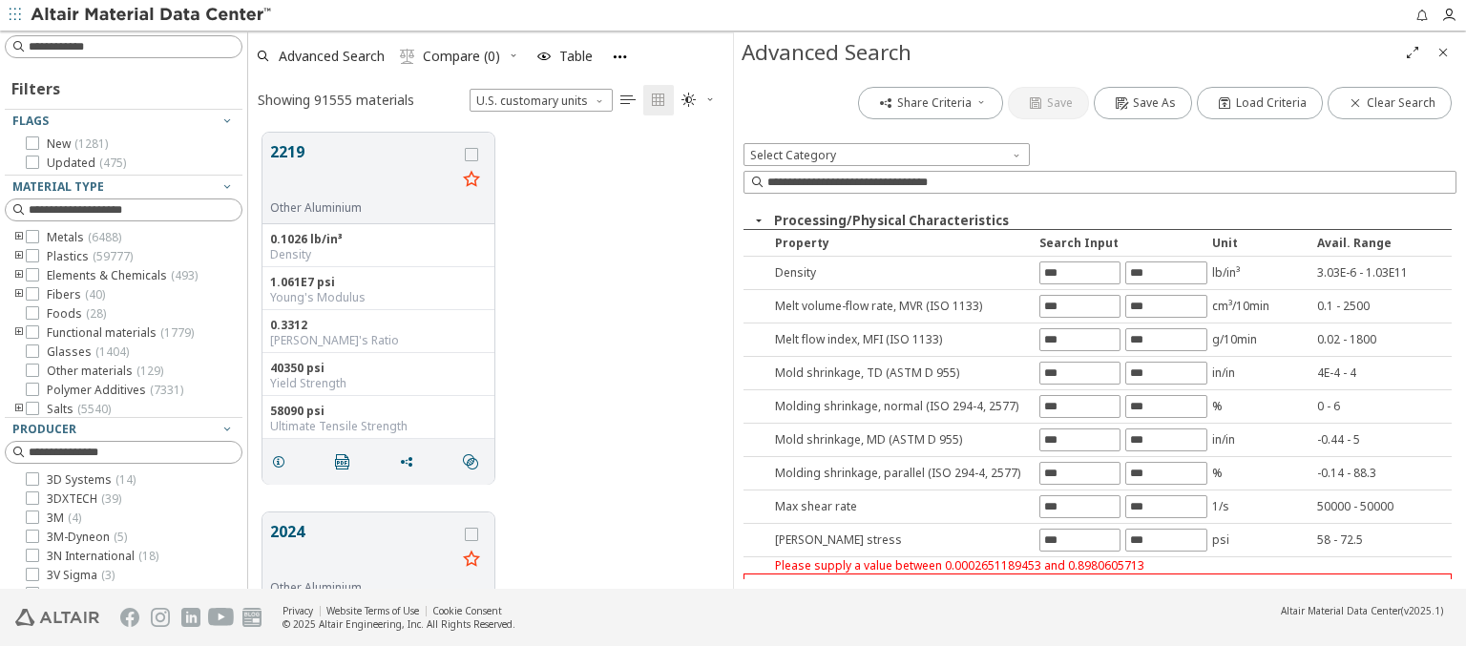
click at [1157, 580] on input "text" at bounding box center [1165, 590] width 79 height 21
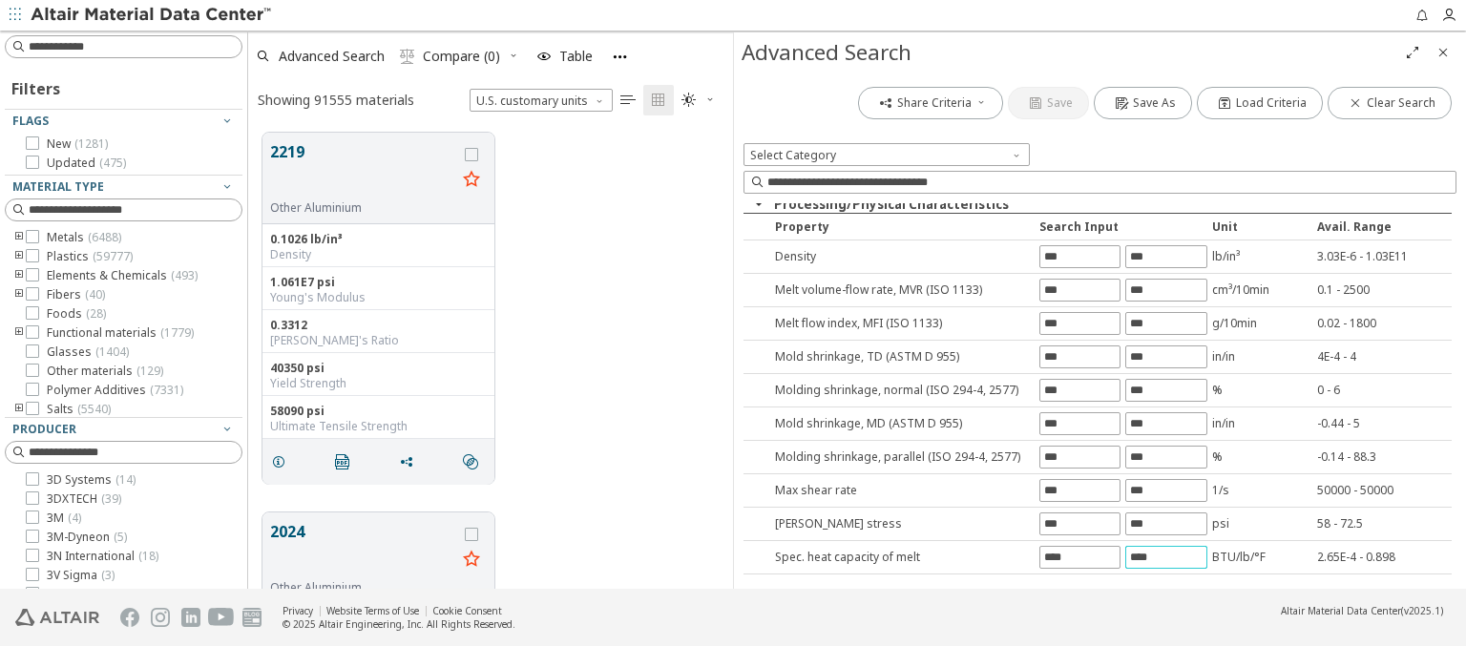
type input "****"
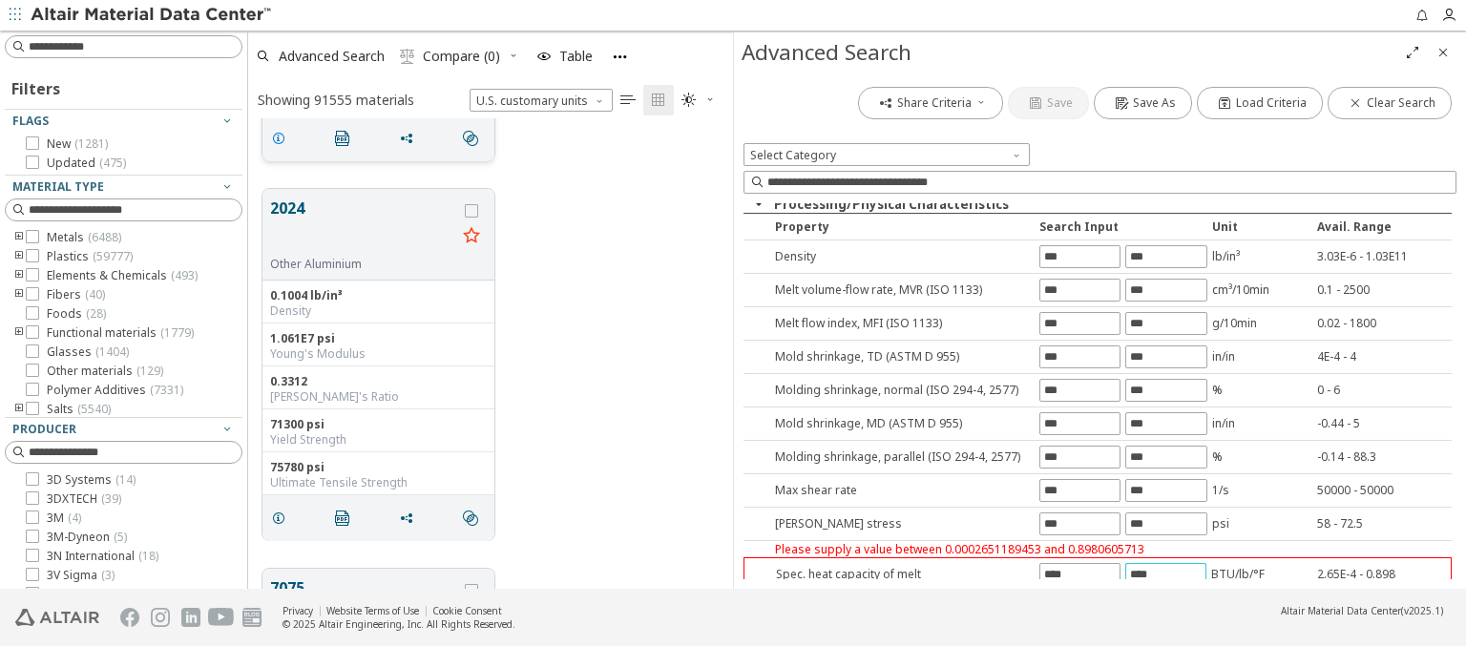
click at [282, 136] on icon "grid" at bounding box center [278, 138] width 15 height 15
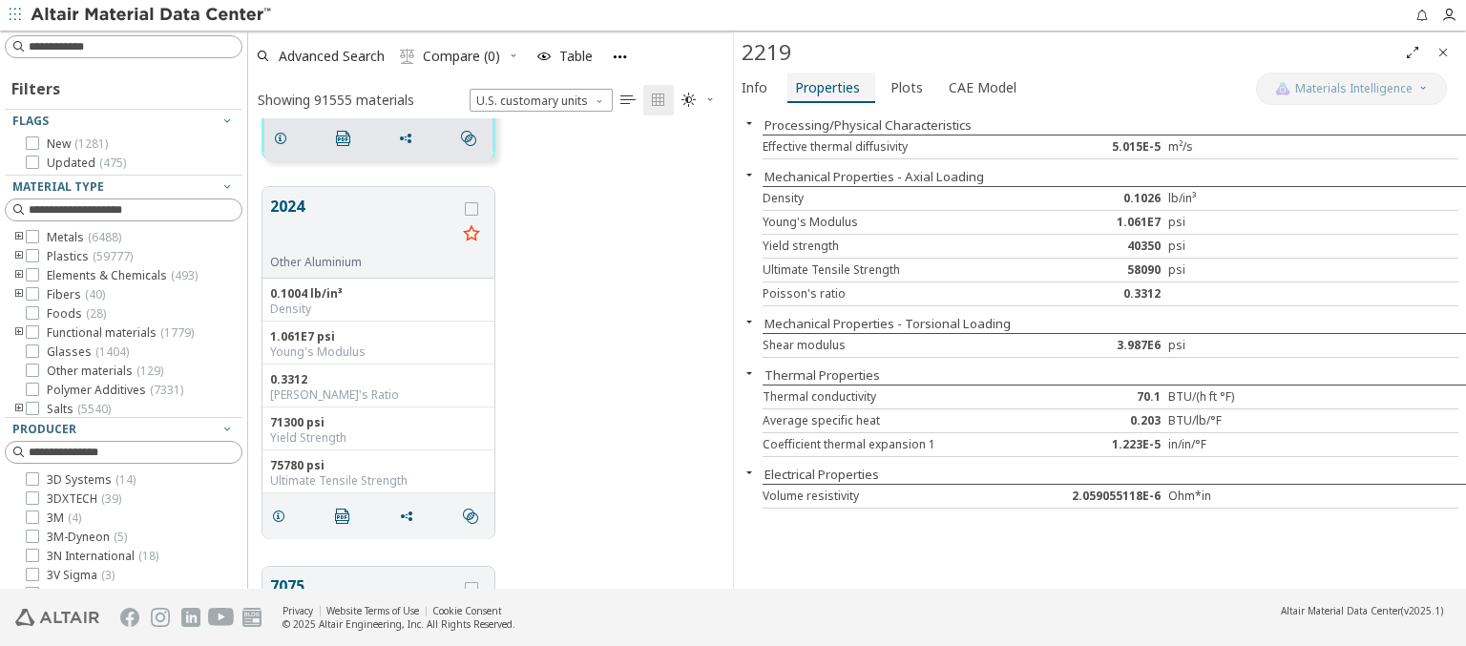
click at [826, 87] on span "Properties" at bounding box center [827, 88] width 65 height 31
click at [152, 15] on img at bounding box center [152, 15] width 243 height 19
